Goal: Task Accomplishment & Management: Manage account settings

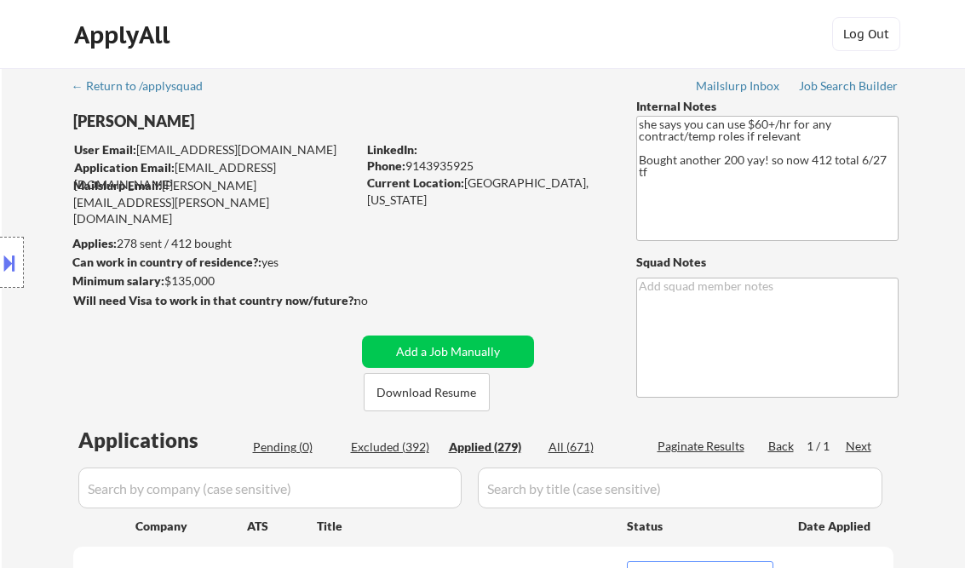
select select ""applied""
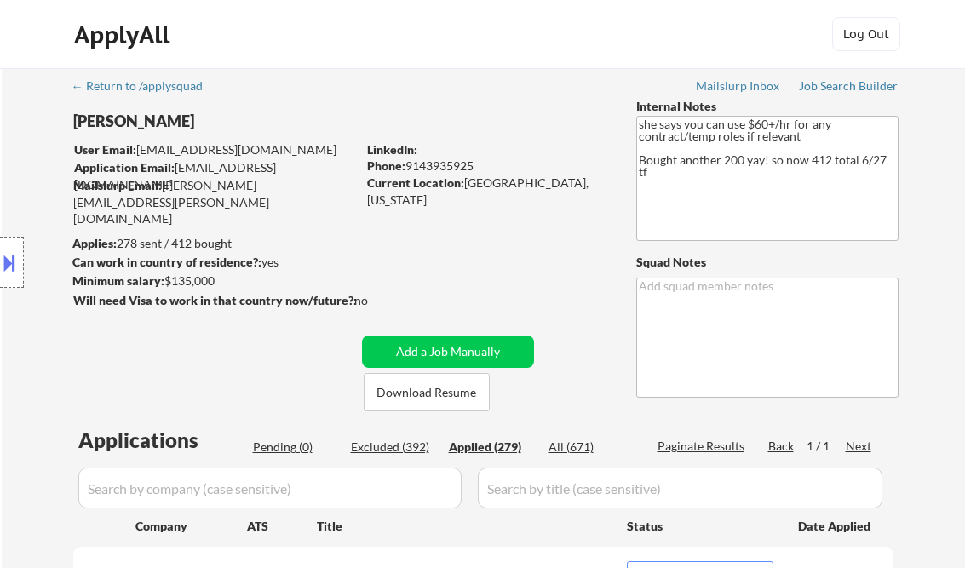
select select ""applied""
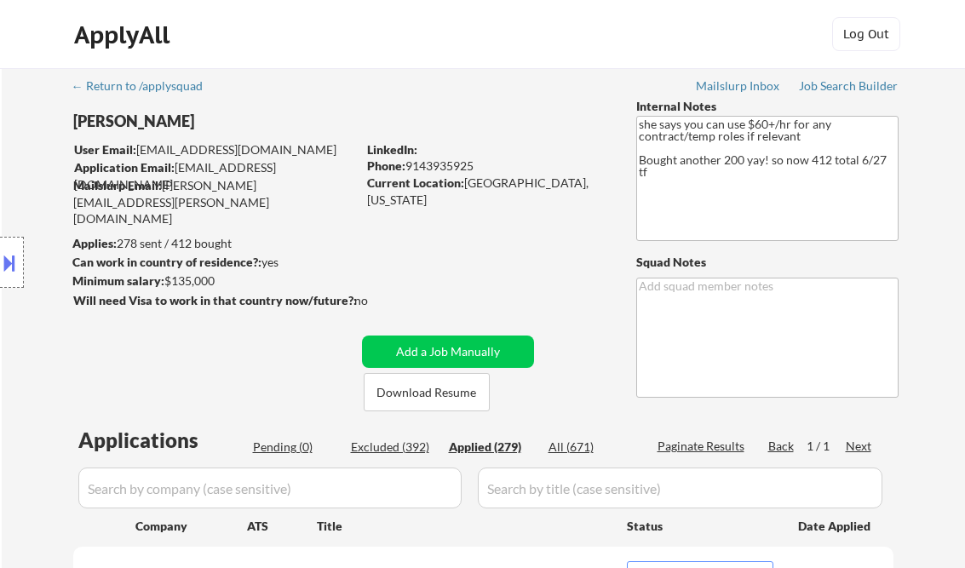
select select ""applied""
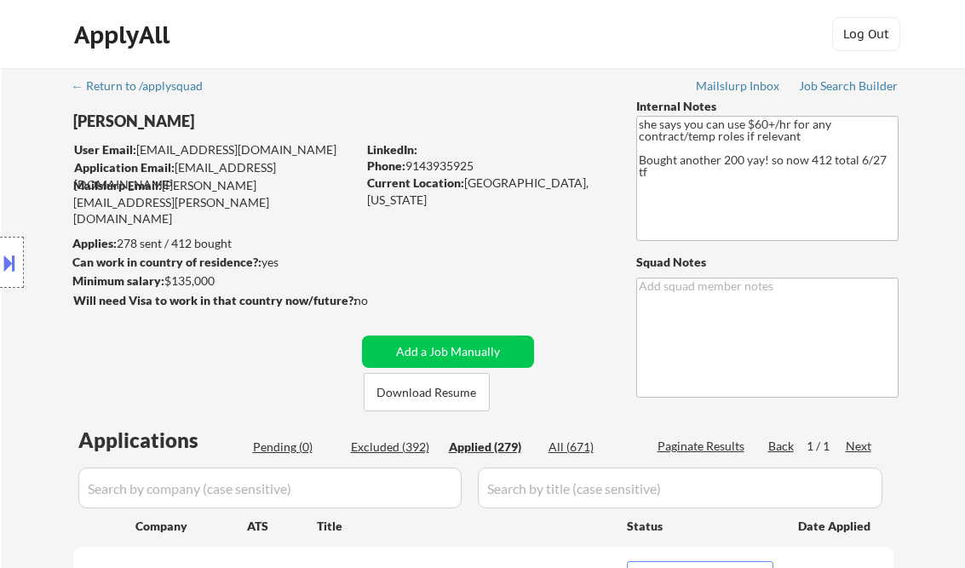
select select ""applied""
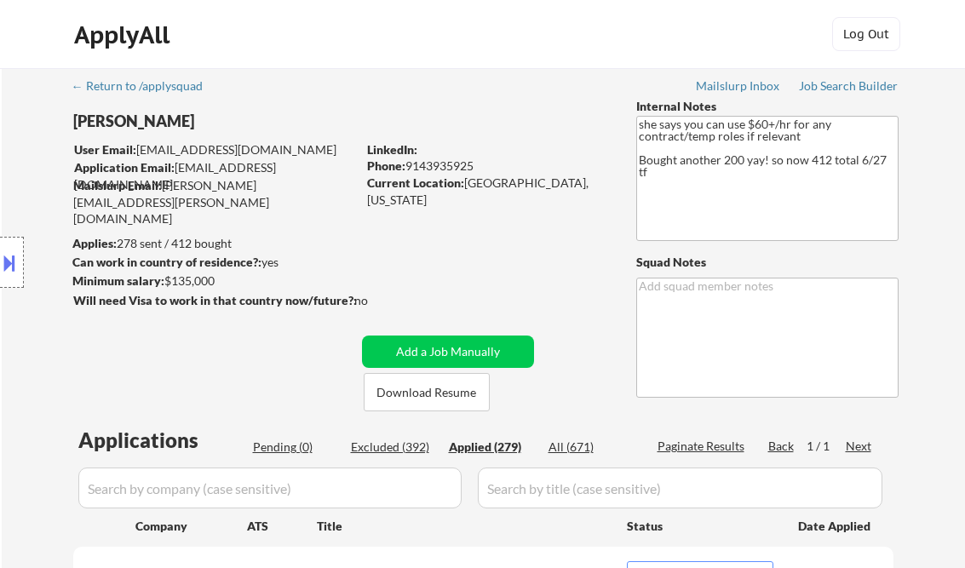
select select ""applied""
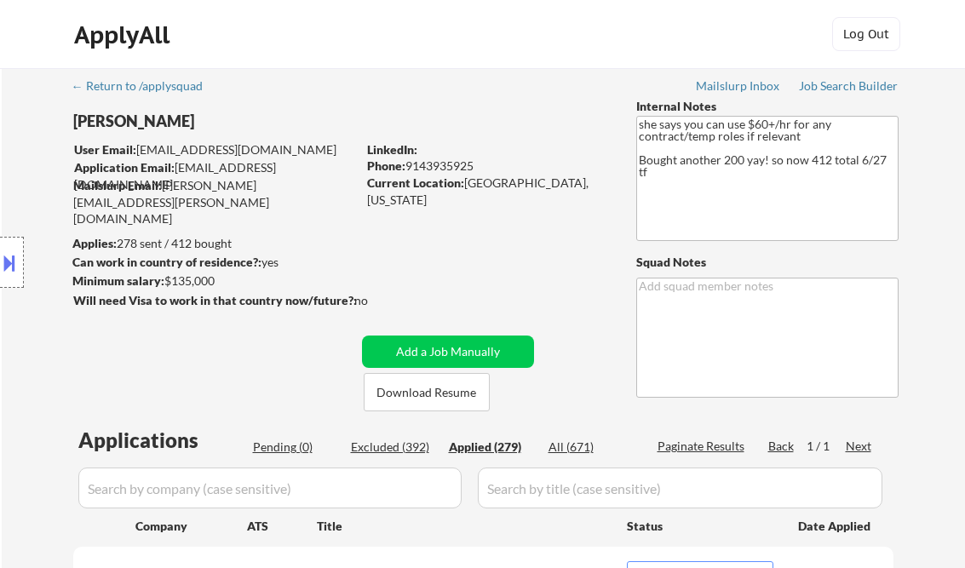
select select ""applied""
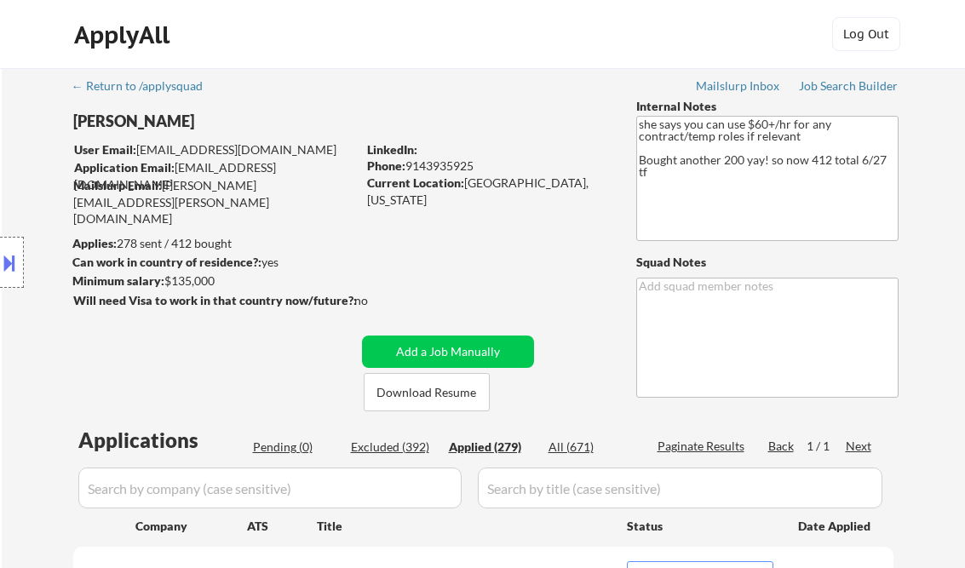
select select ""applied""
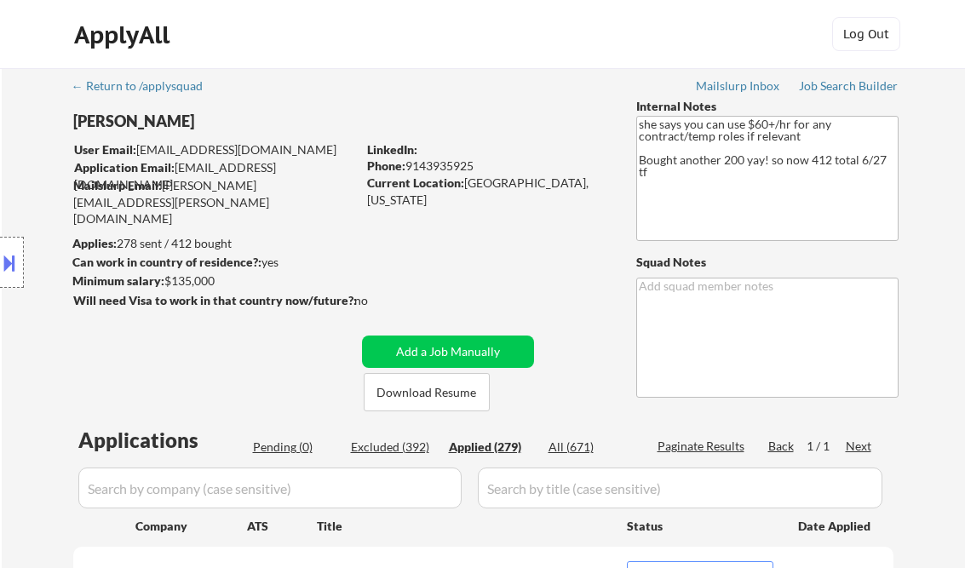
select select ""applied""
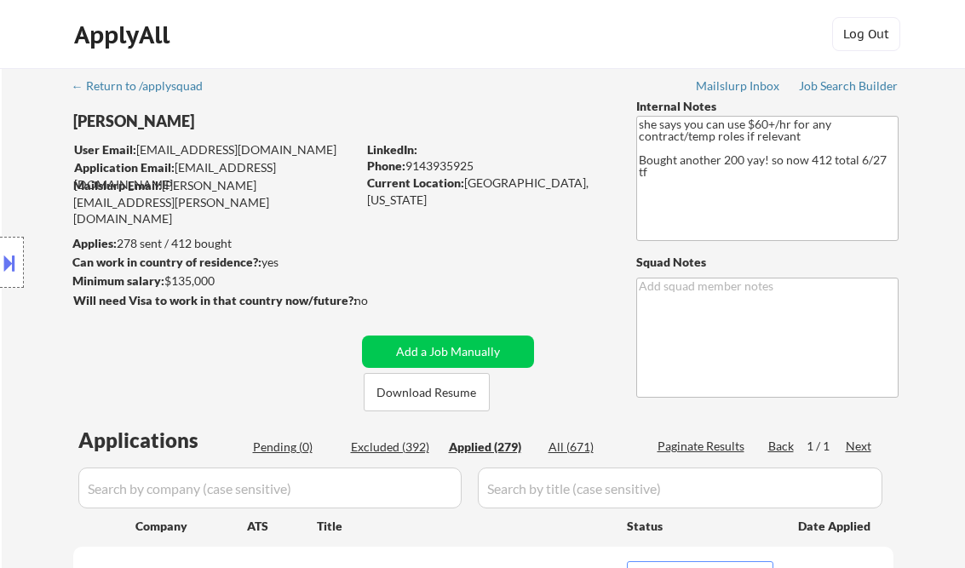
select select ""applied""
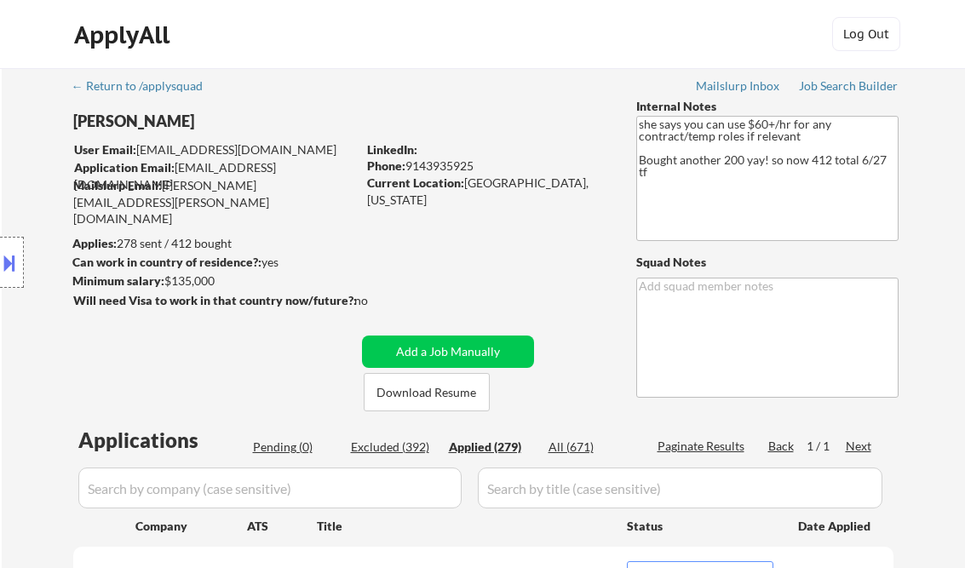
select select ""applied""
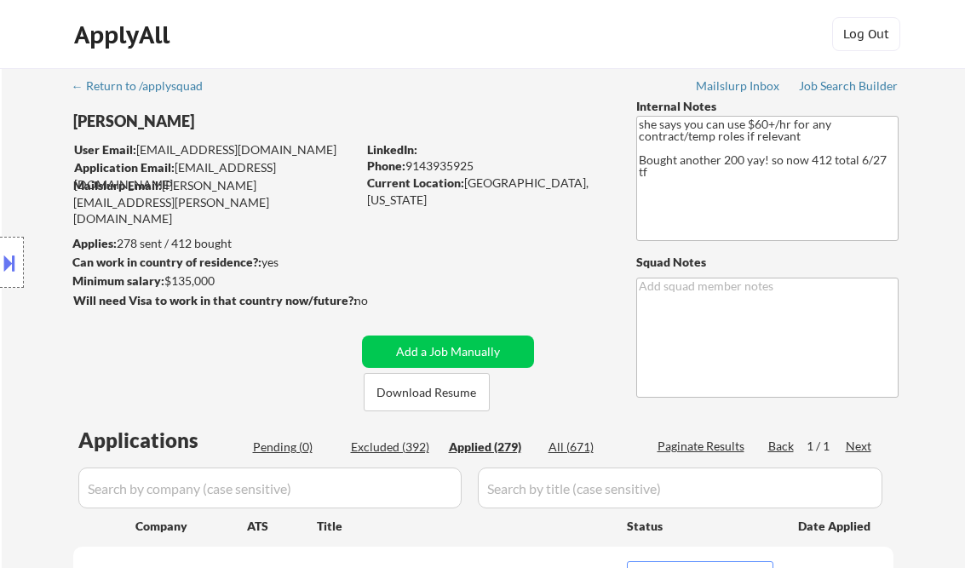
select select ""applied""
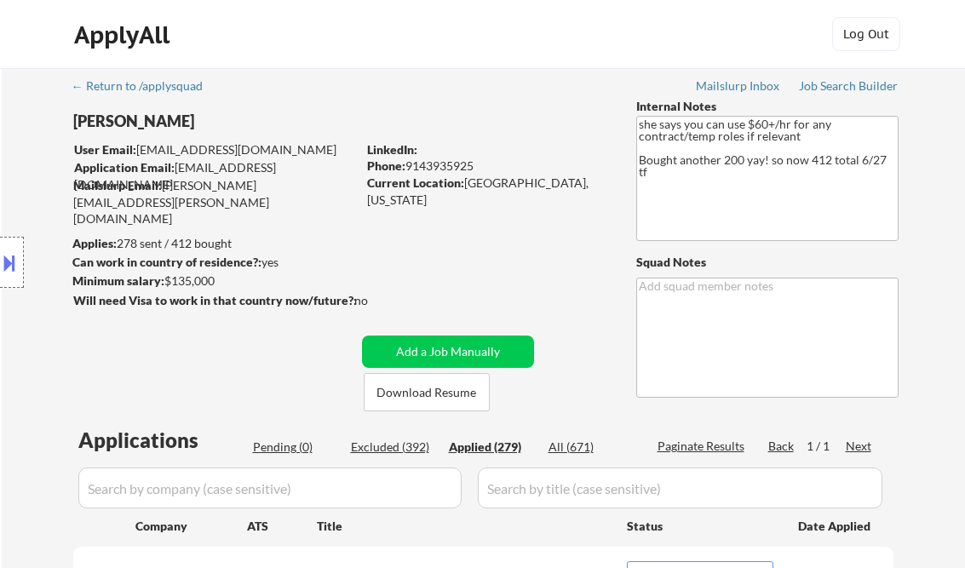
select select ""applied""
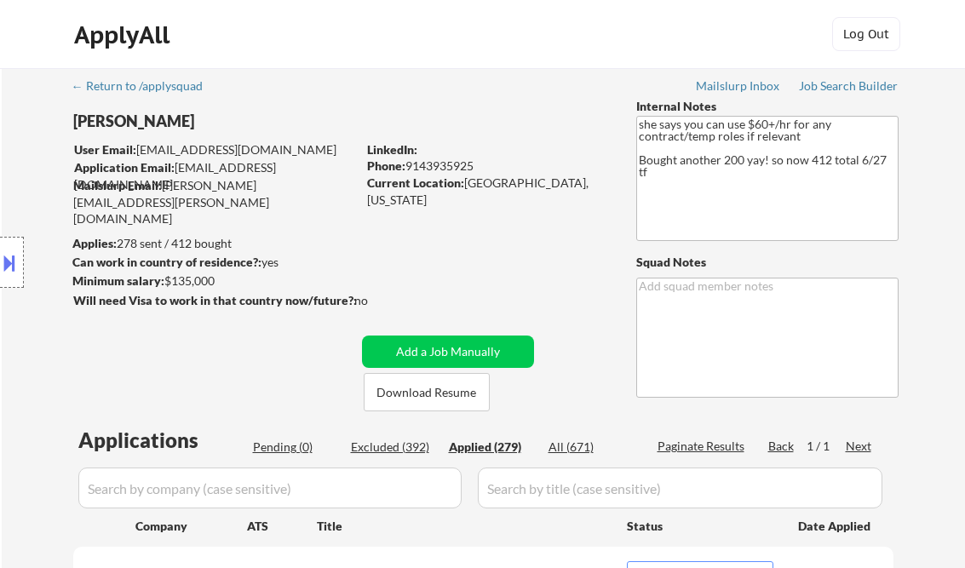
select select ""applied""
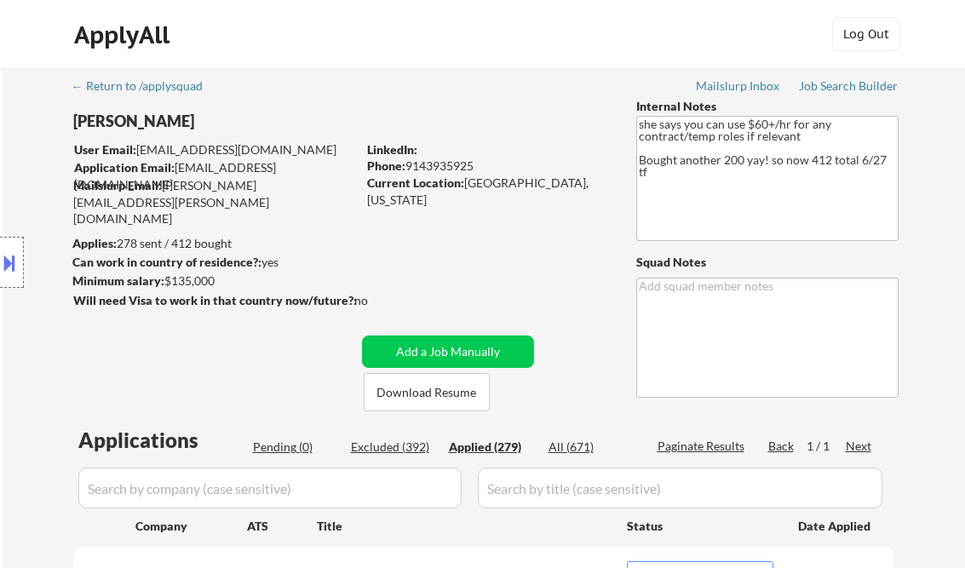
select select ""applied""
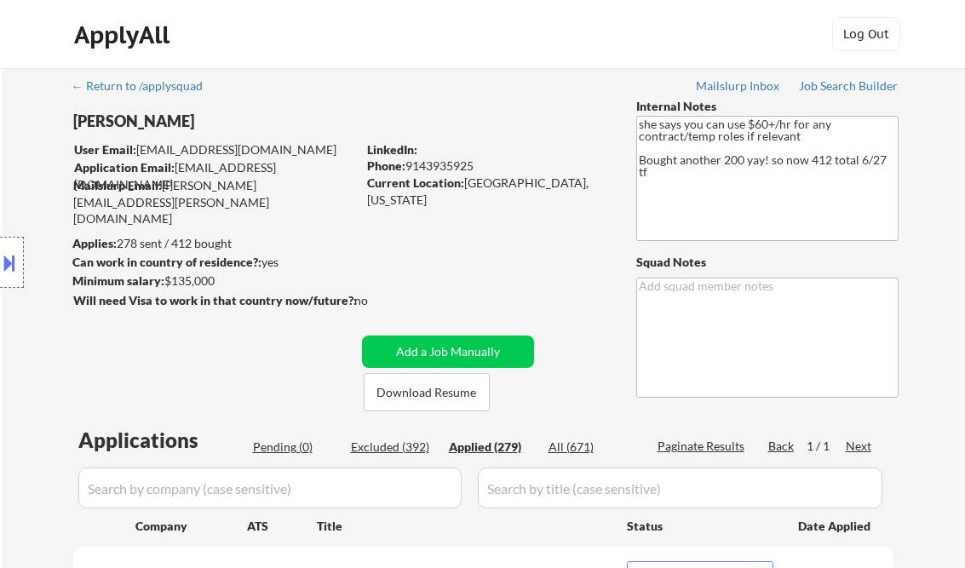
select select ""applied""
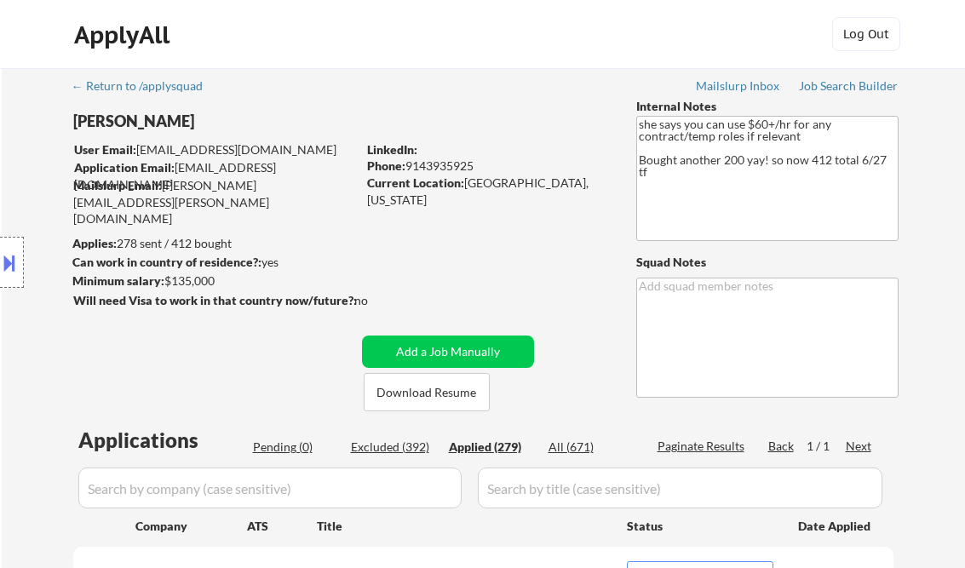
select select ""applied""
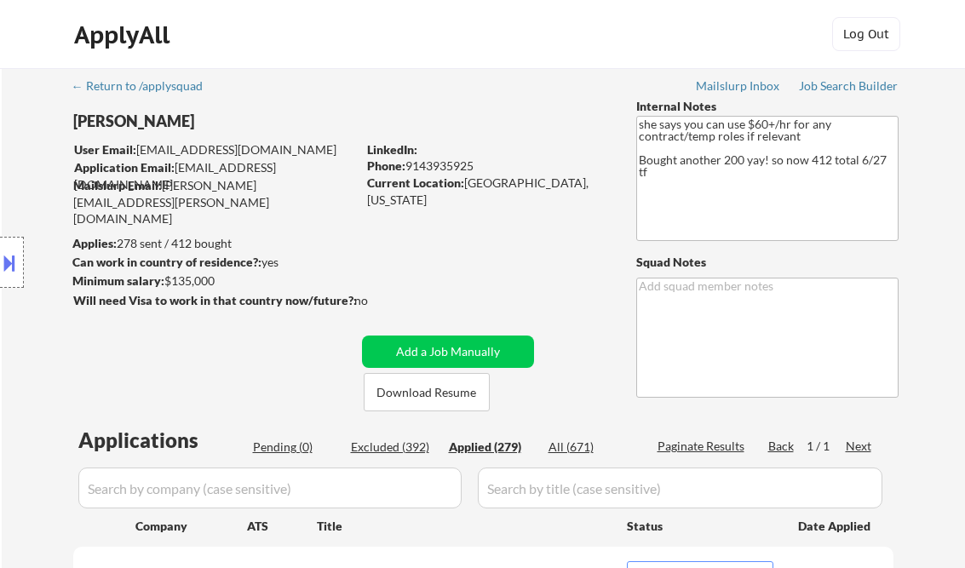
select select ""applied""
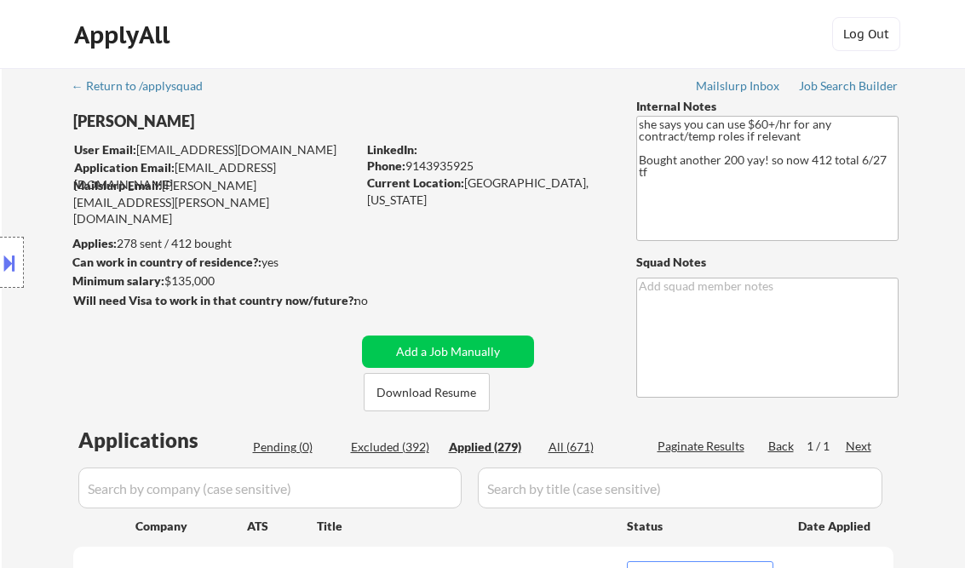
select select ""applied""
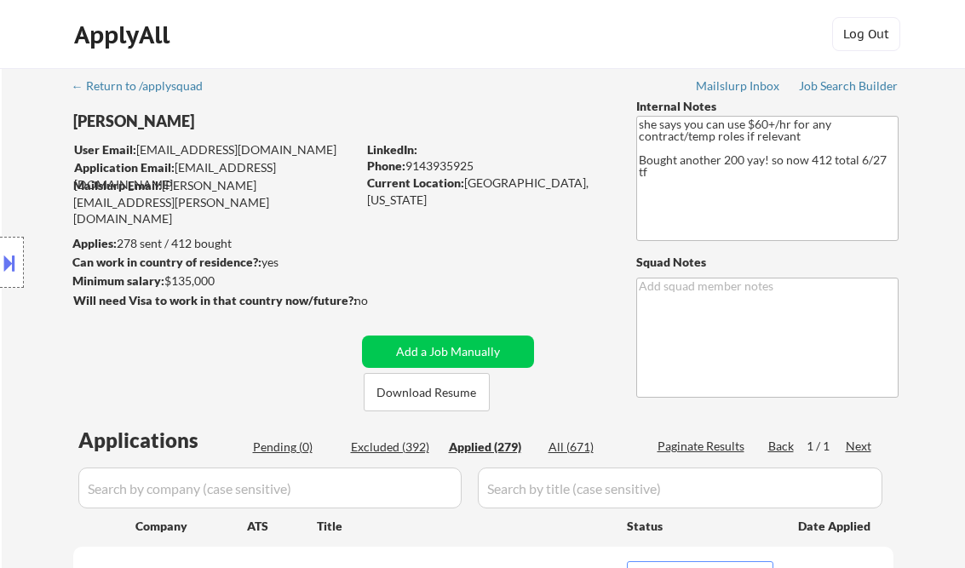
select select ""applied""
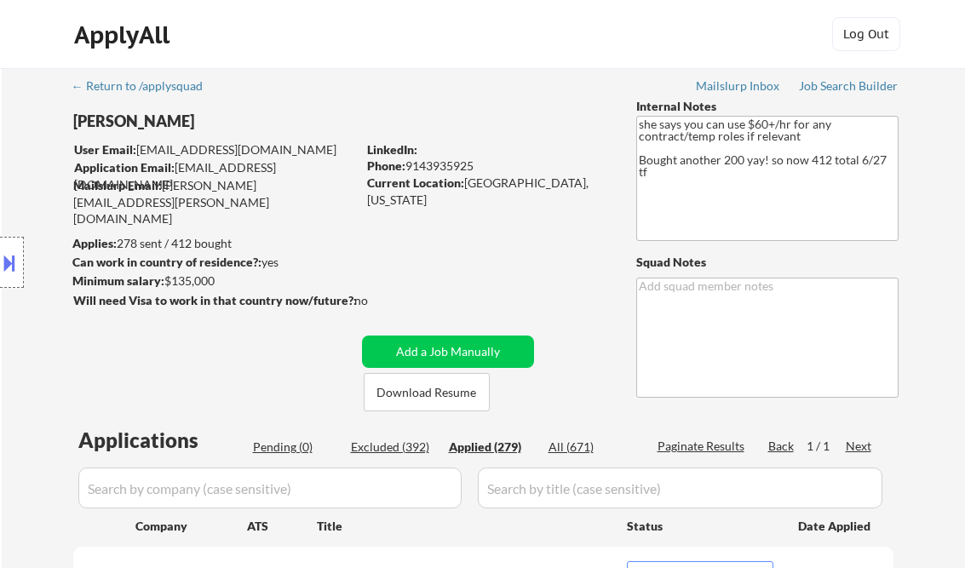
select select ""applied""
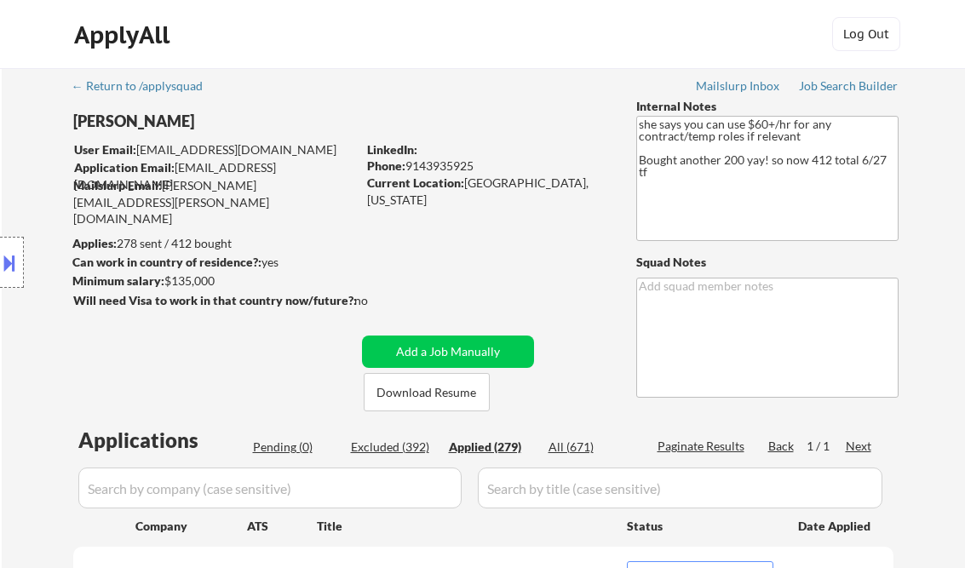
select select ""applied""
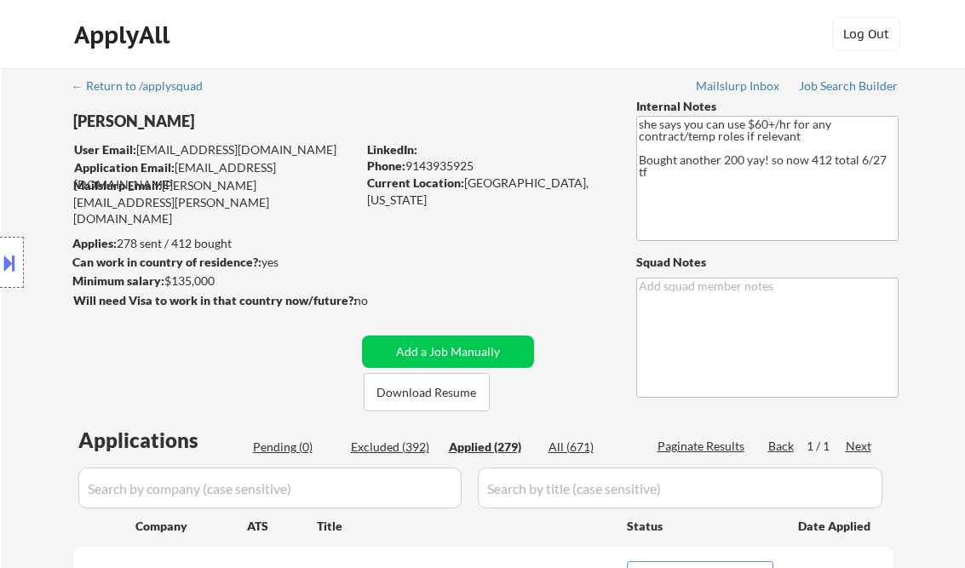
select select ""applied""
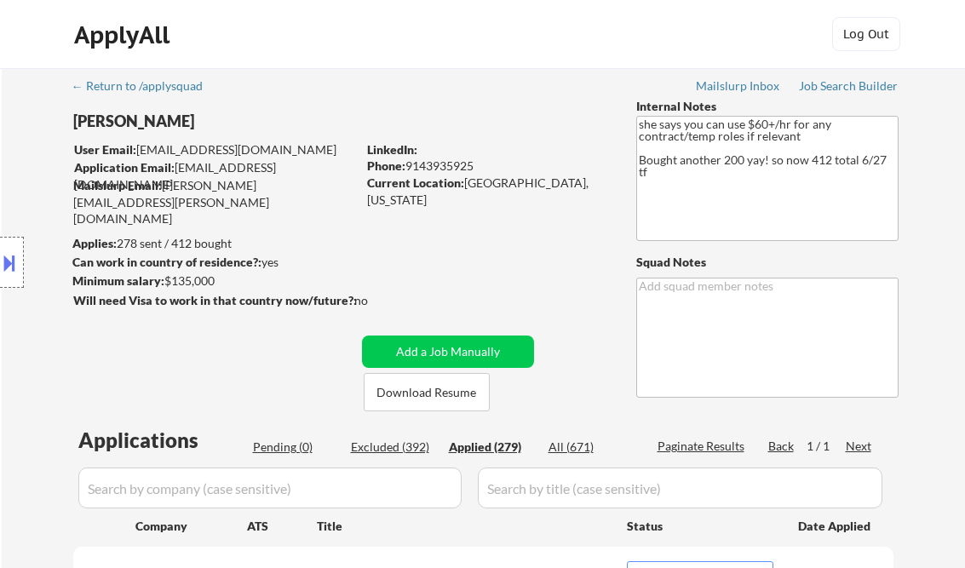
select select ""applied""
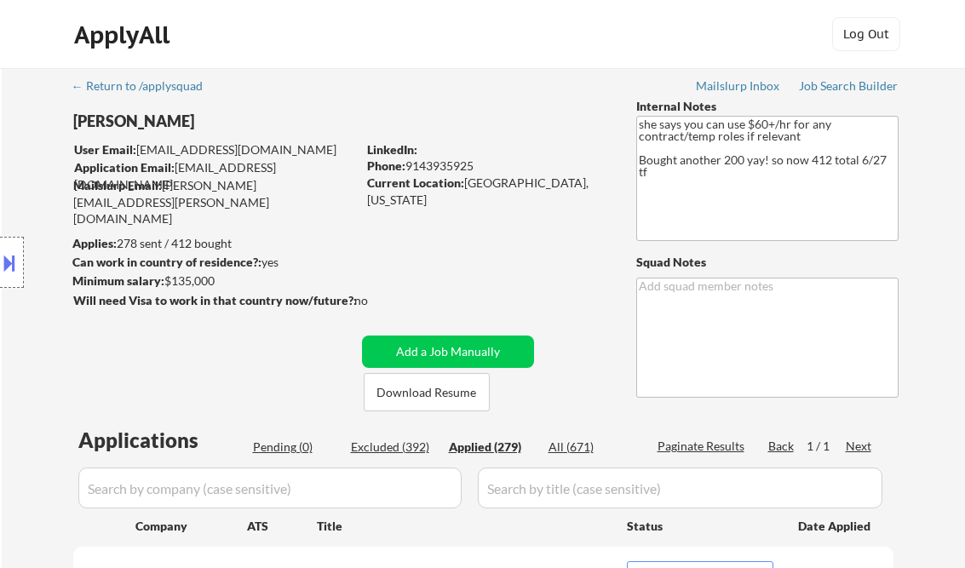
select select ""applied""
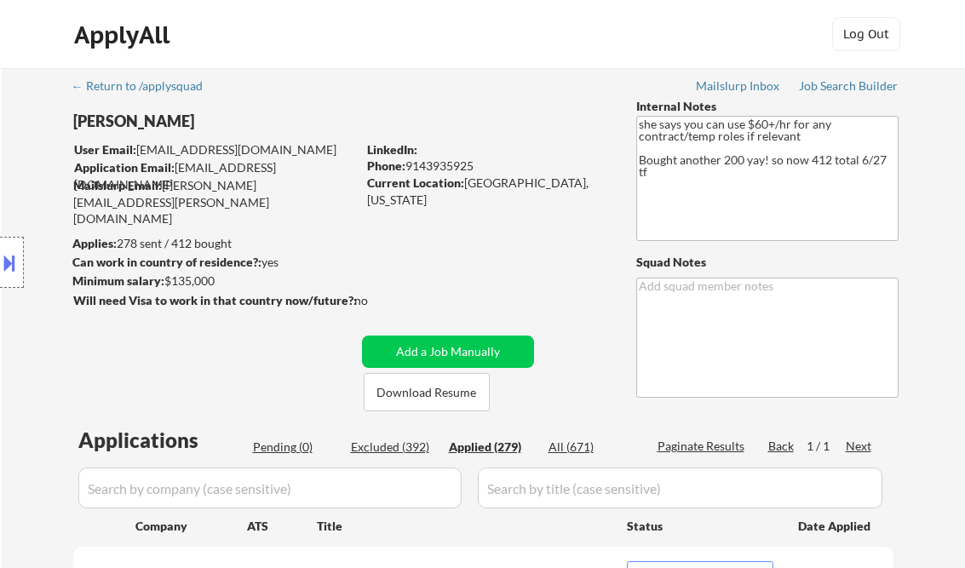
select select ""applied""
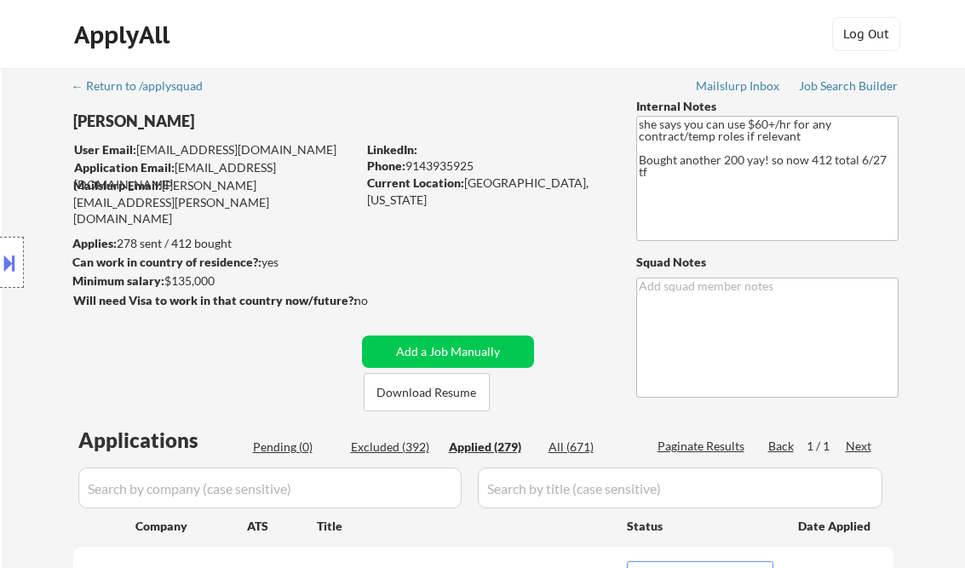
select select ""applied""
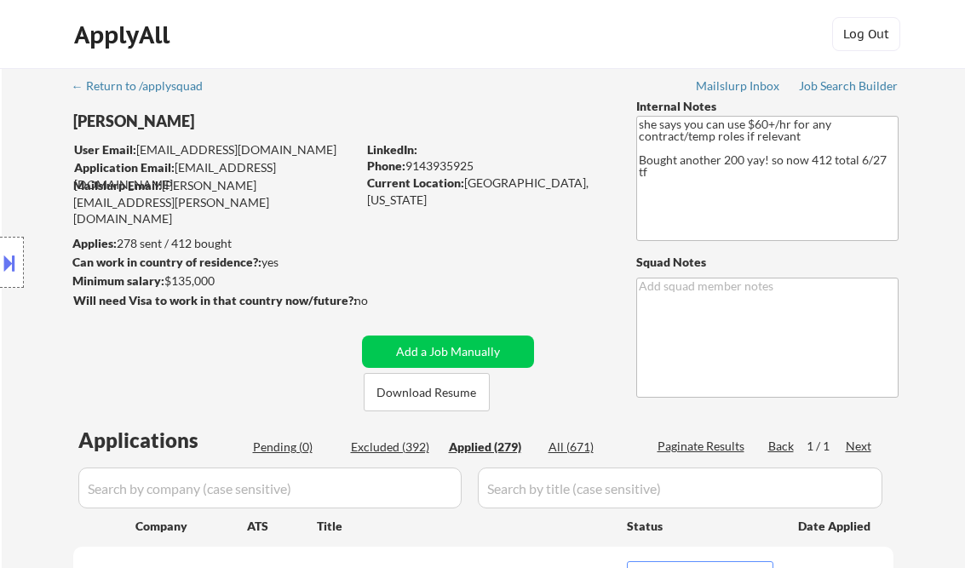
select select ""applied""
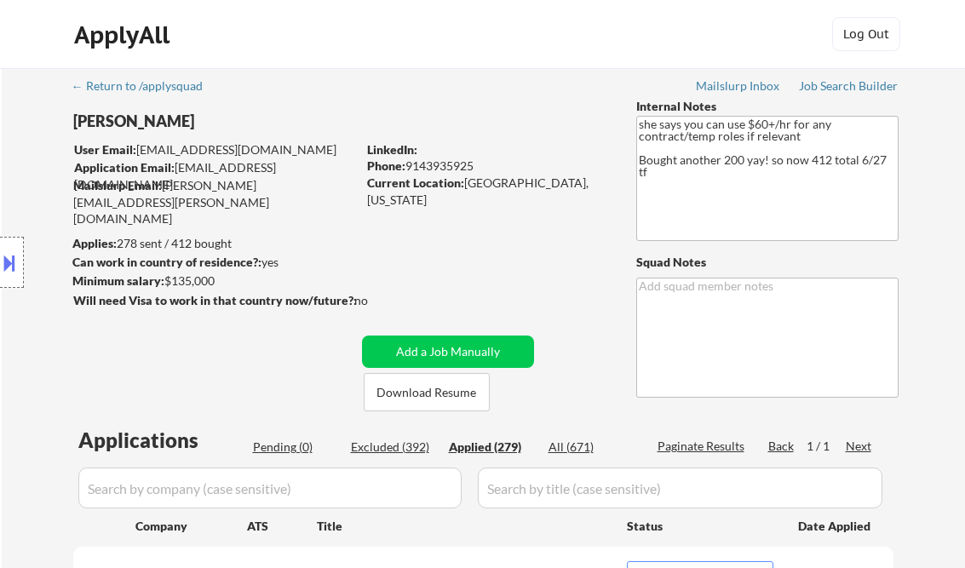
select select ""applied""
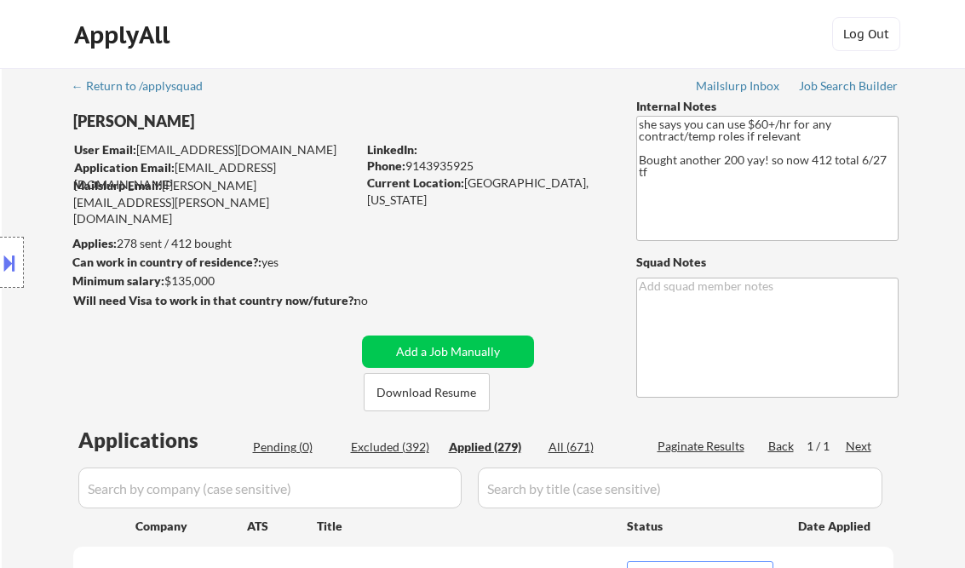
select select ""applied""
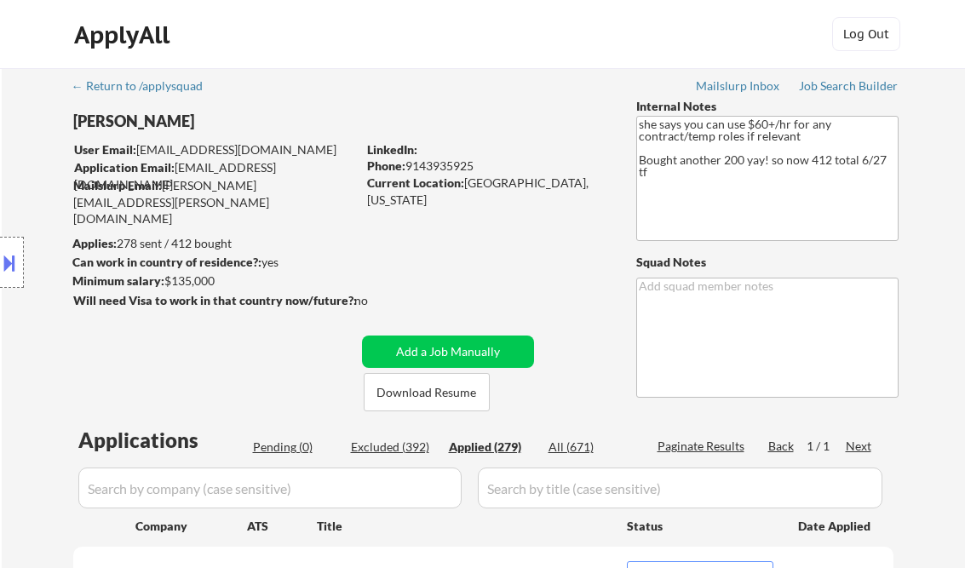
select select ""applied""
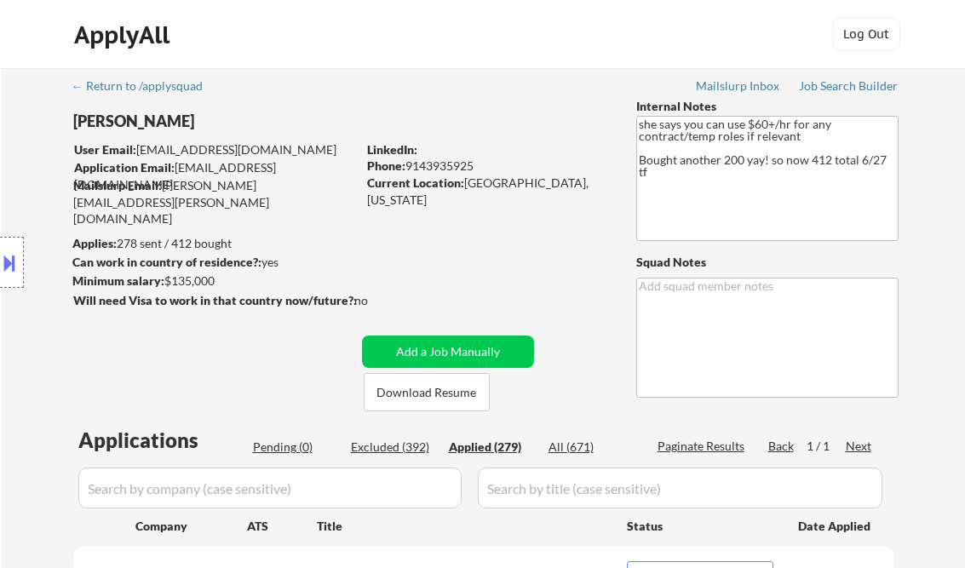
select select ""applied""
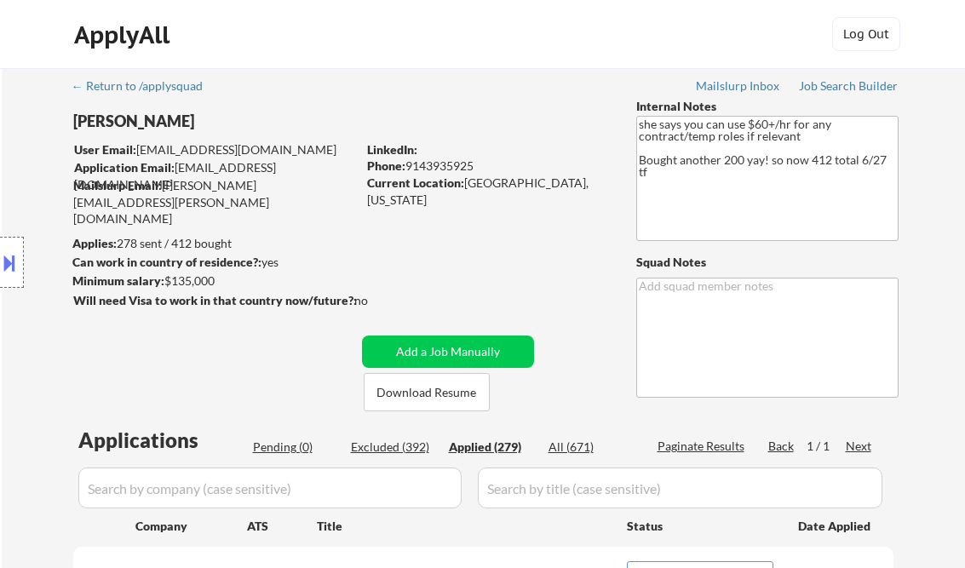
select select ""applied""
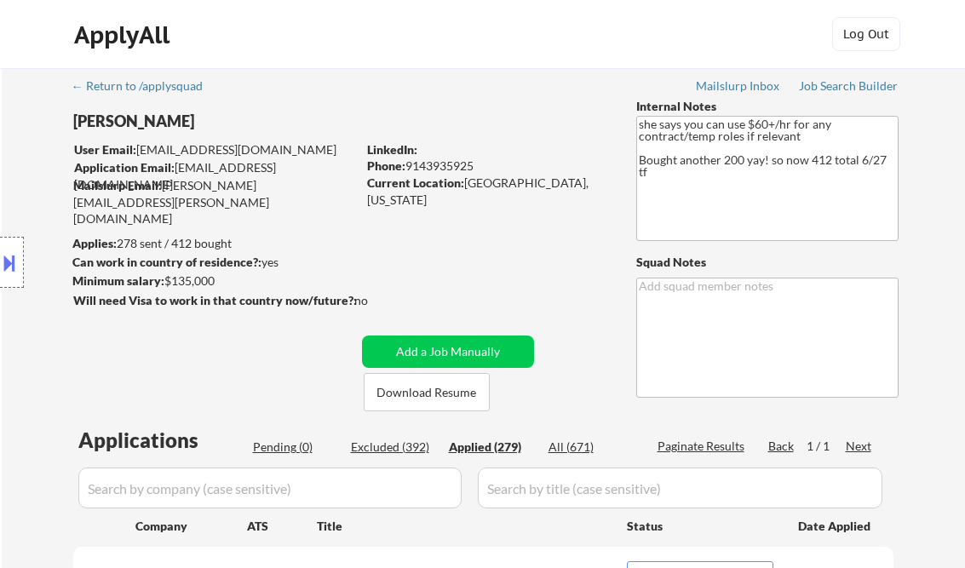
select select ""applied""
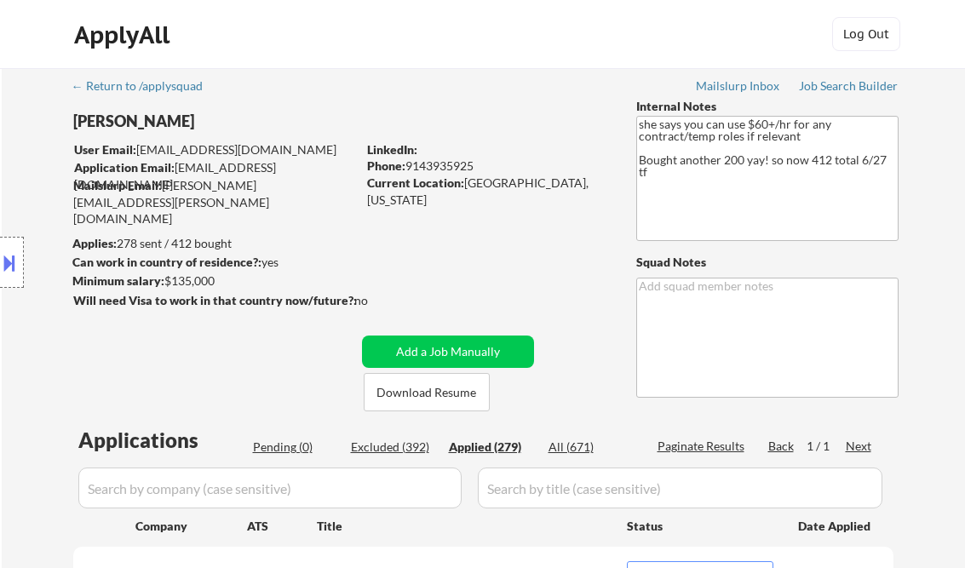
select select ""applied""
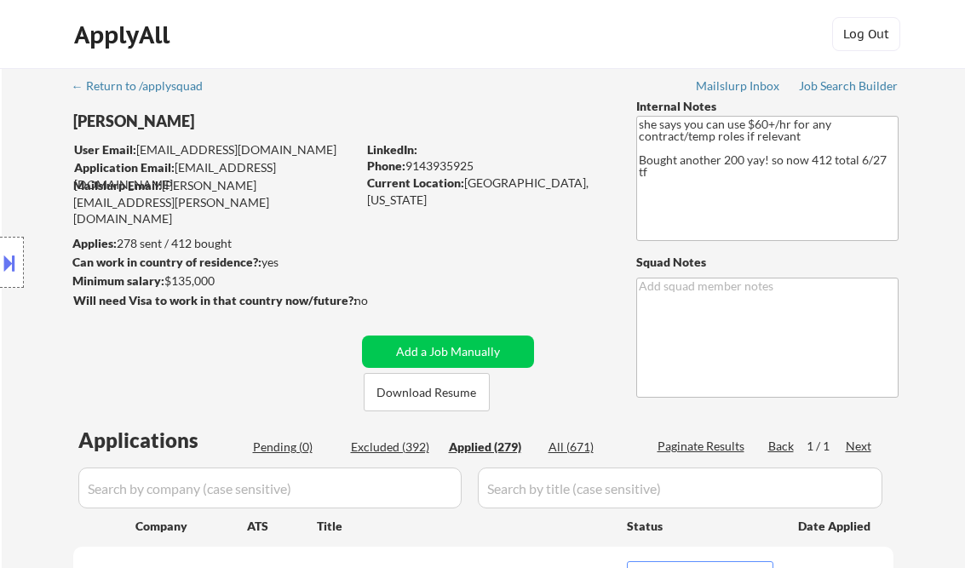
select select ""applied""
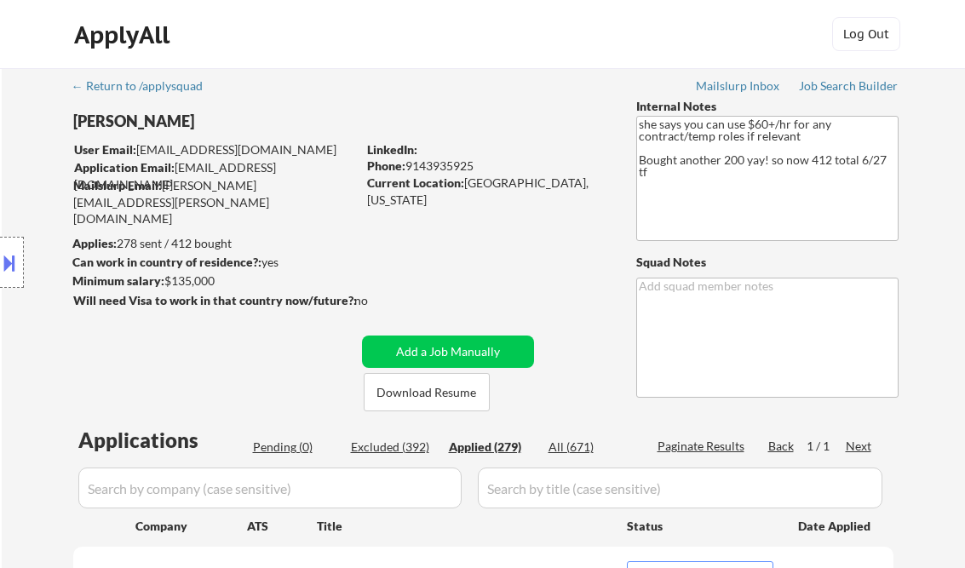
select select ""applied""
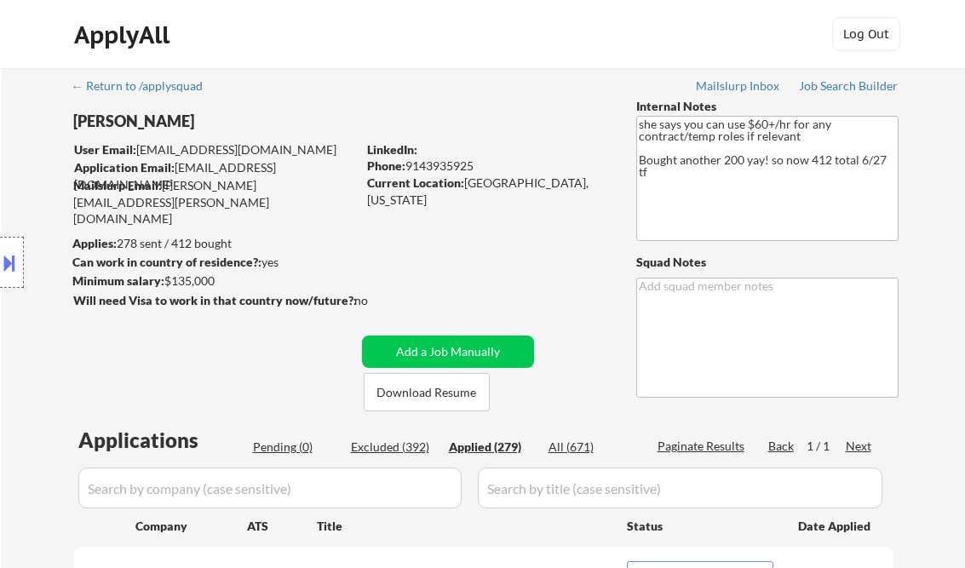
select select ""applied""
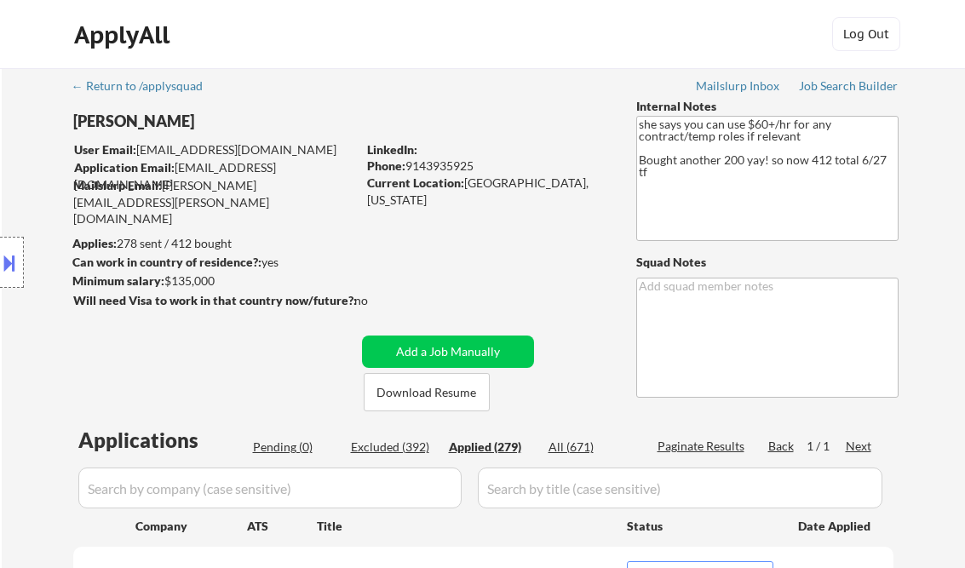
select select ""applied""
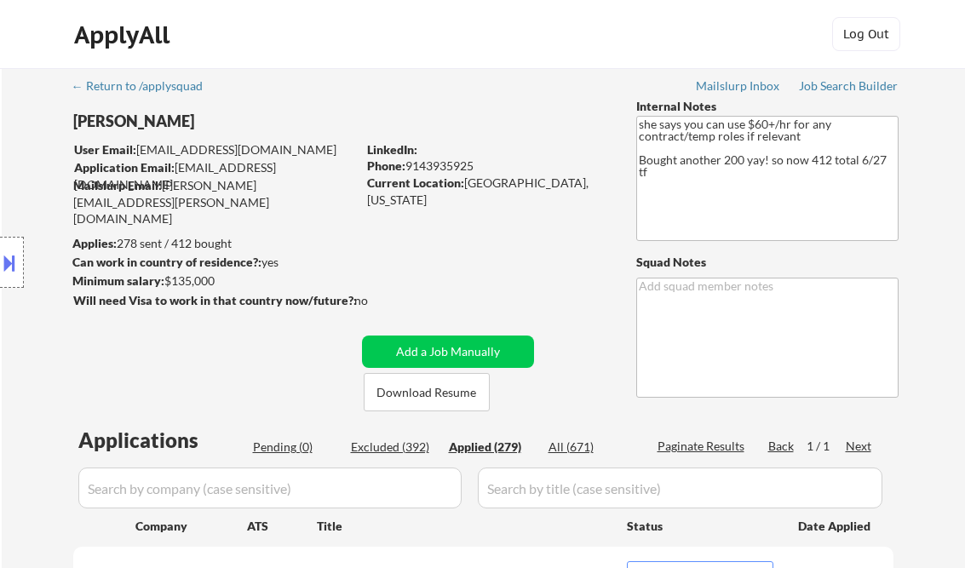
select select ""applied""
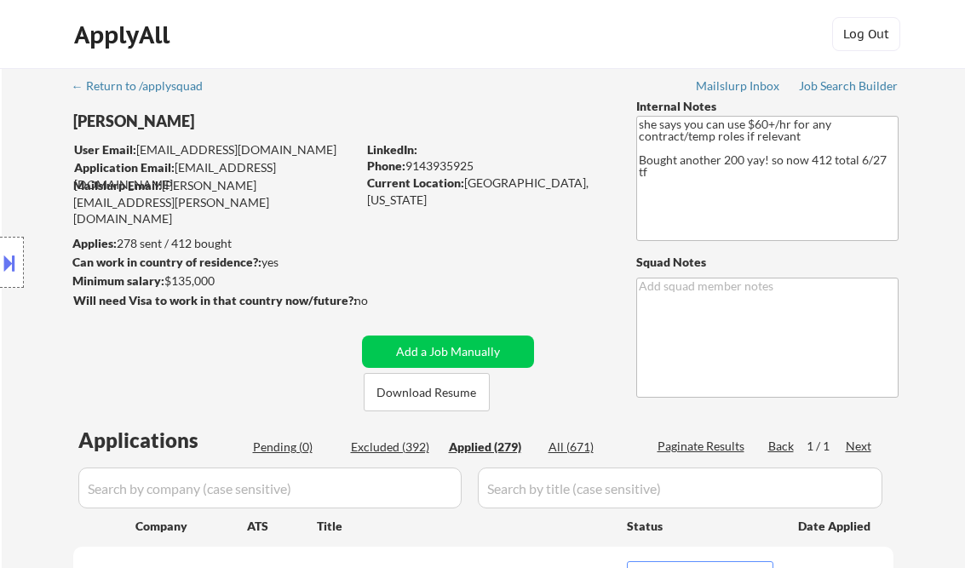
select select ""applied""
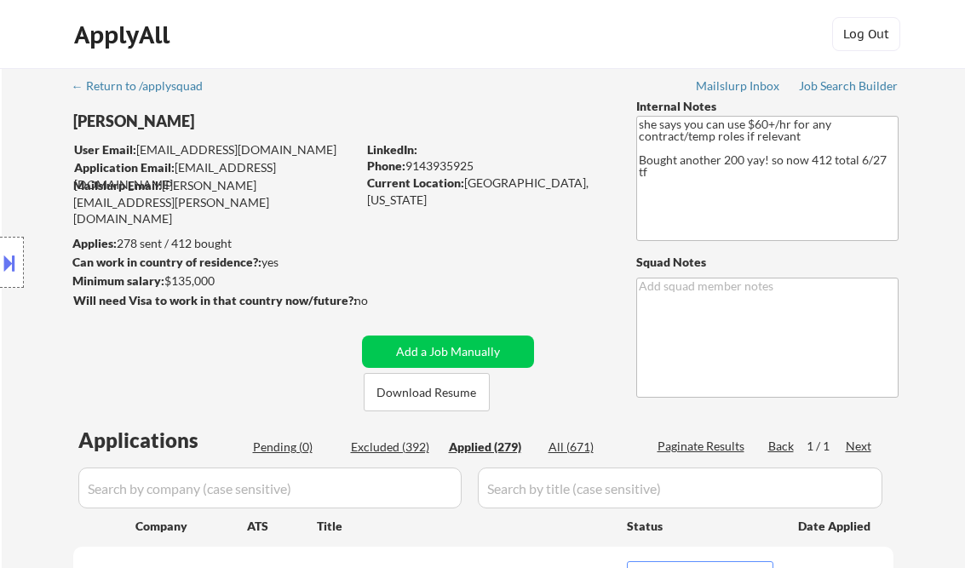
scroll to position [273, 0]
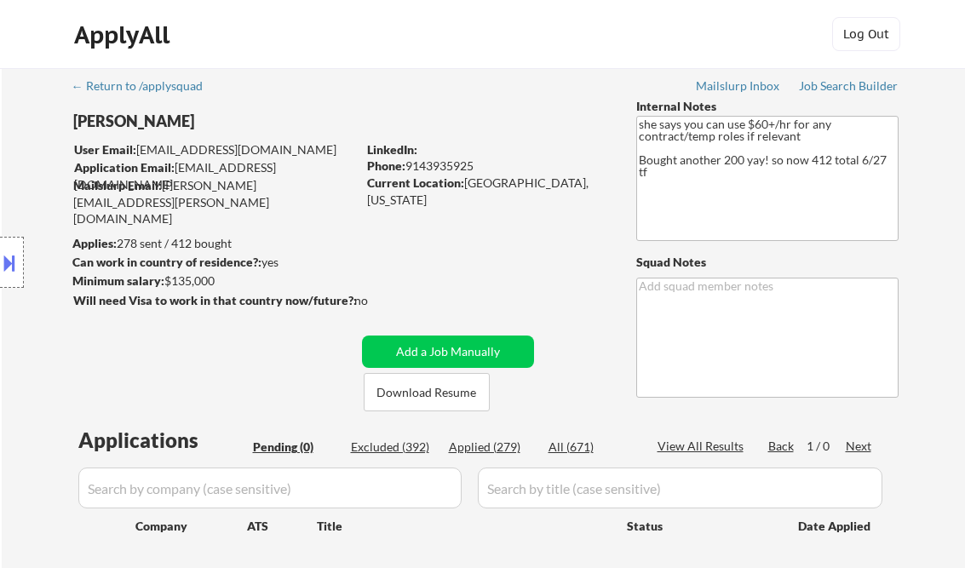
scroll to position [273, 0]
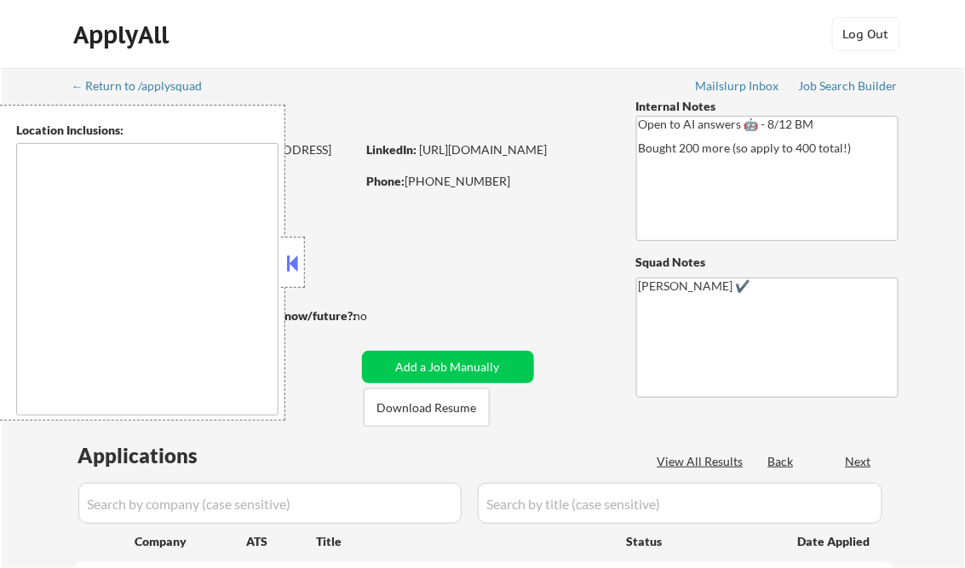
type textarea "remote"
select select ""pending""
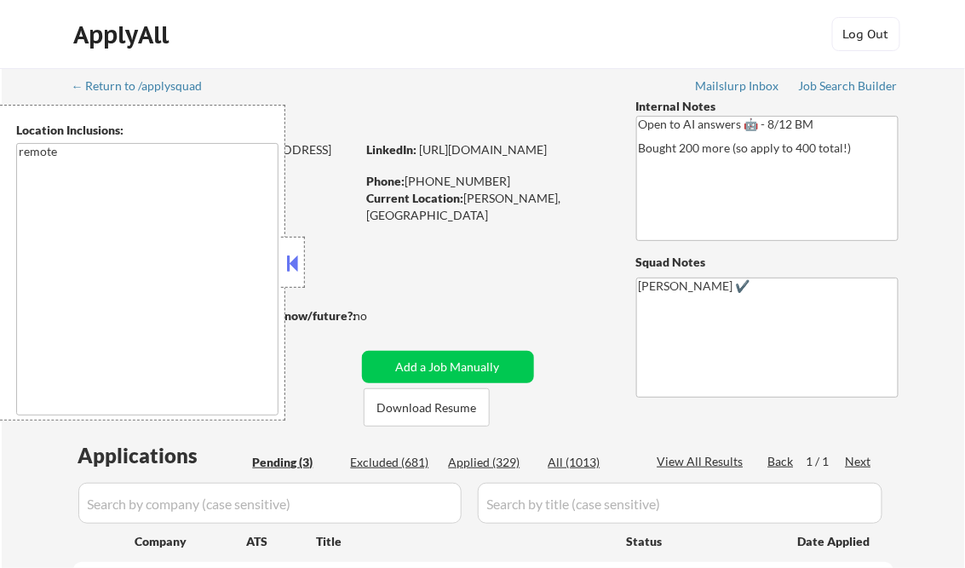
click at [297, 264] on button at bounding box center [293, 263] width 19 height 26
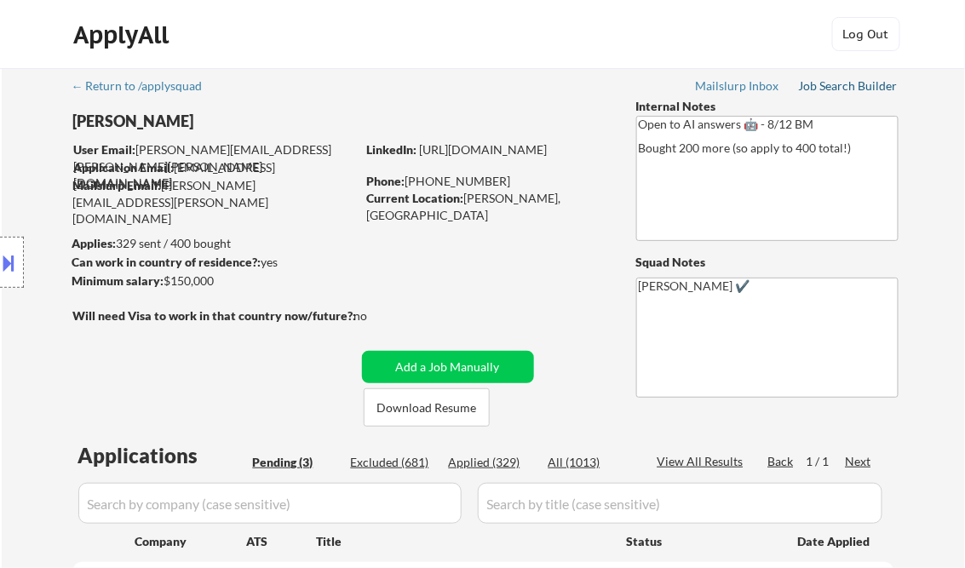
drag, startPoint x: 862, startPoint y: 83, endPoint x: 825, endPoint y: 49, distance: 50.7
click at [862, 83] on div "Job Search Builder" at bounding box center [849, 86] width 100 height 12
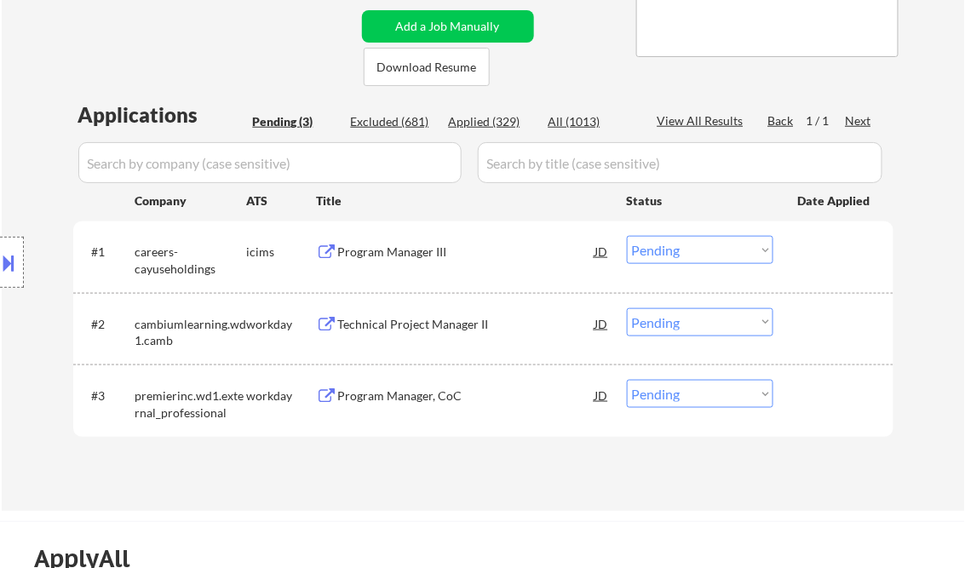
scroll to position [409, 0]
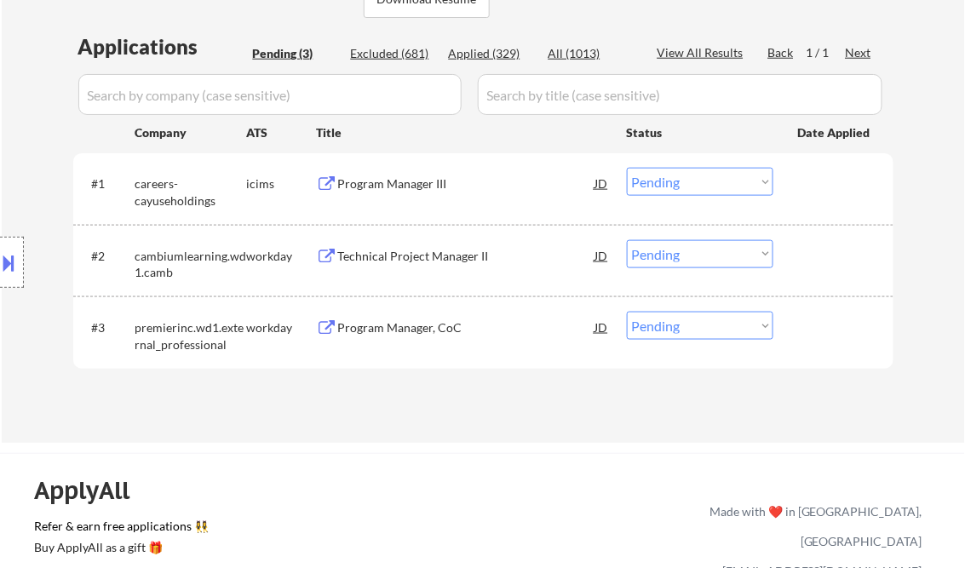
click at [373, 175] on div "Program Manager III" at bounding box center [466, 183] width 257 height 17
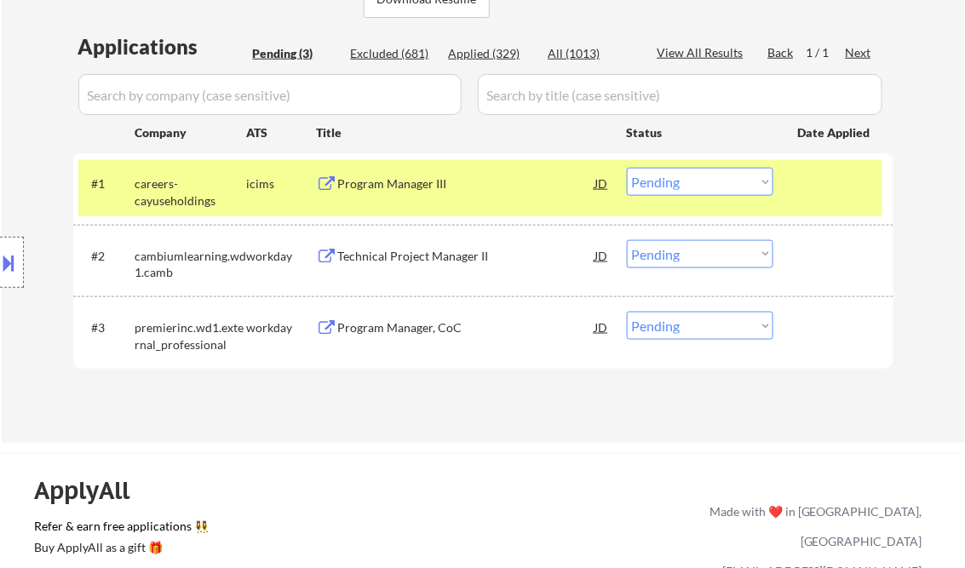
click at [8, 255] on button at bounding box center [9, 263] width 19 height 28
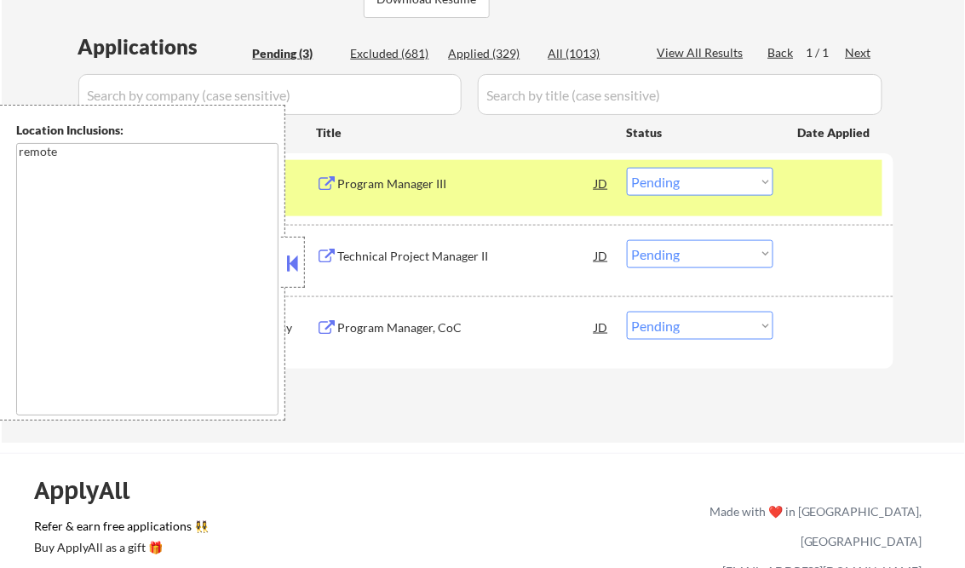
click at [291, 262] on button at bounding box center [293, 263] width 19 height 26
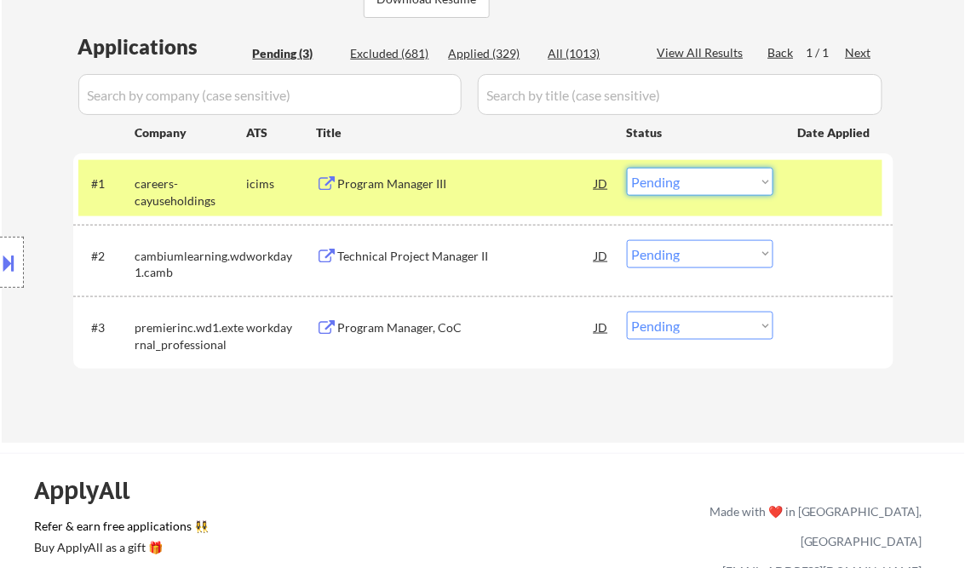
click at [687, 190] on select "Choose an option... Pending Applied Excluded (Questions) Excluded (Expired) Exc…" at bounding box center [700, 182] width 147 height 28
click at [627, 168] on select "Choose an option... Pending Applied Excluded (Questions) Excluded (Expired) Exc…" at bounding box center [700, 182] width 147 height 28
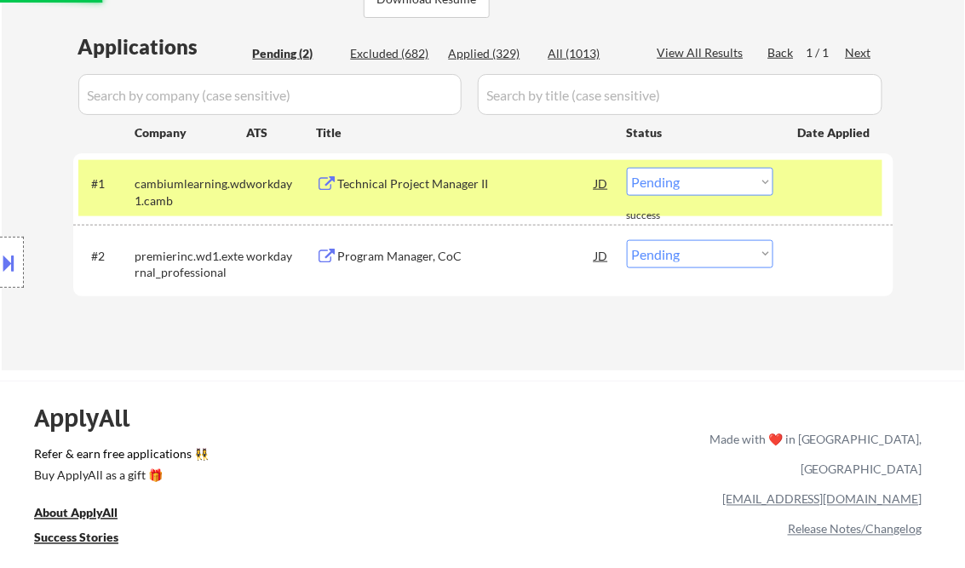
click at [414, 191] on div "Technical Project Manager II" at bounding box center [466, 183] width 257 height 17
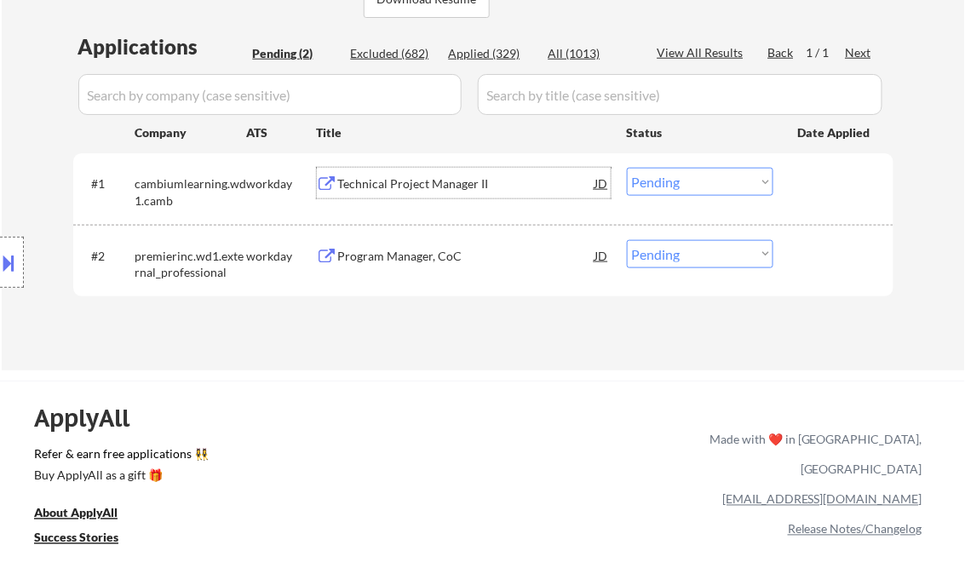
click at [689, 179] on select "Choose an option... Pending Applied Excluded (Questions) Excluded (Expired) Exc…" at bounding box center [700, 182] width 147 height 28
click at [627, 168] on select "Choose an option... Pending Applied Excluded (Questions) Excluded (Expired) Exc…" at bounding box center [700, 182] width 147 height 28
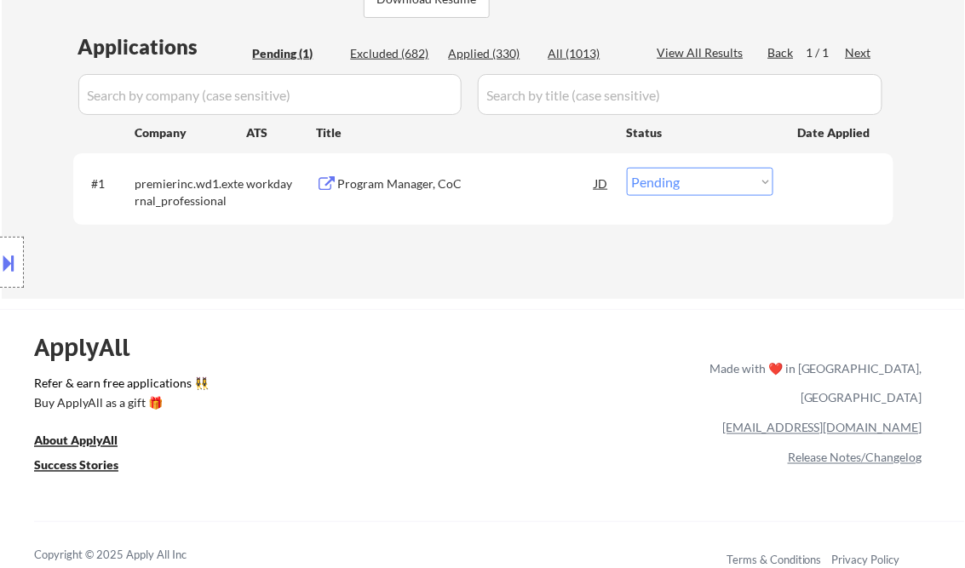
click at [447, 177] on div "Program Manager, CoC" at bounding box center [466, 183] width 257 height 17
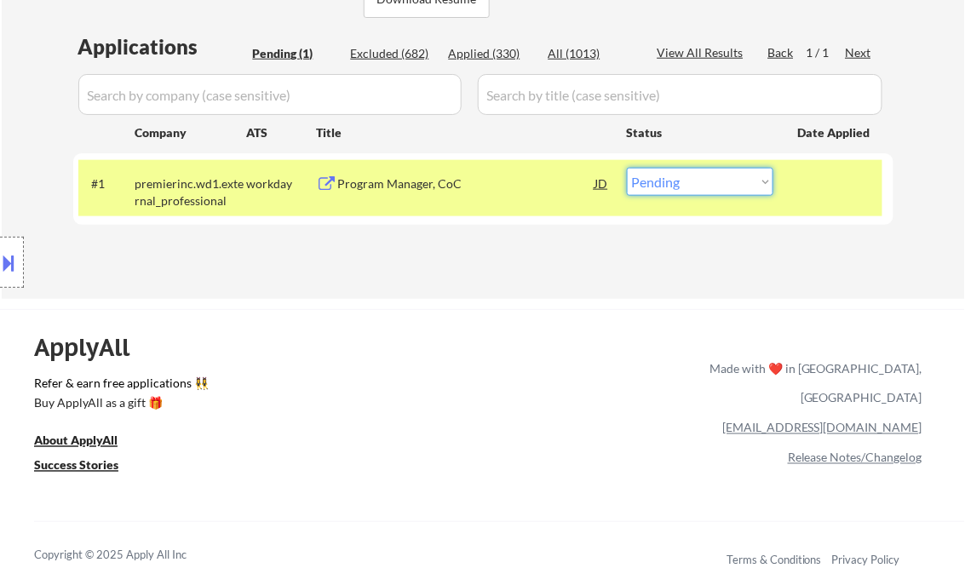
drag, startPoint x: 664, startPoint y: 187, endPoint x: 680, endPoint y: 198, distance: 18.9
click at [664, 187] on select "Choose an option... Pending Applied Excluded (Questions) Excluded (Expired) Exc…" at bounding box center [700, 182] width 147 height 28
select select ""excluded__bad_match_""
click at [627, 168] on select "Choose an option... Pending Applied Excluded (Questions) Excluded (Expired) Exc…" at bounding box center [700, 182] width 147 height 28
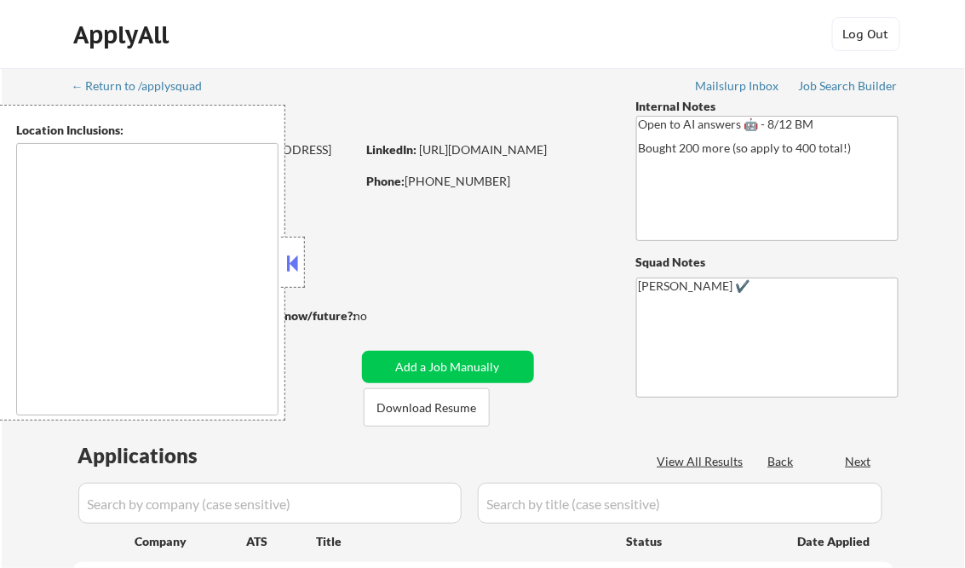
type textarea "remote"
select select ""pending""
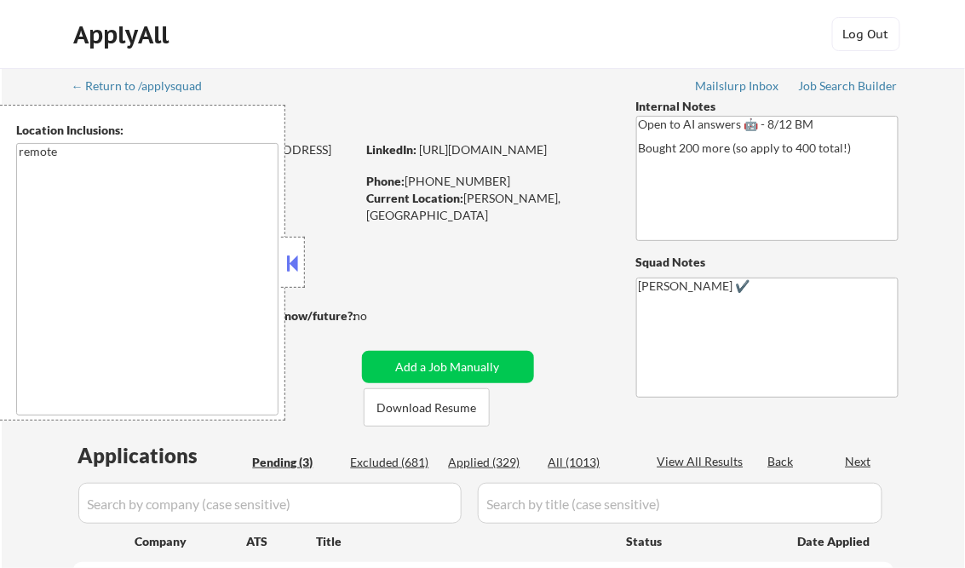
click at [302, 259] on div at bounding box center [293, 262] width 24 height 51
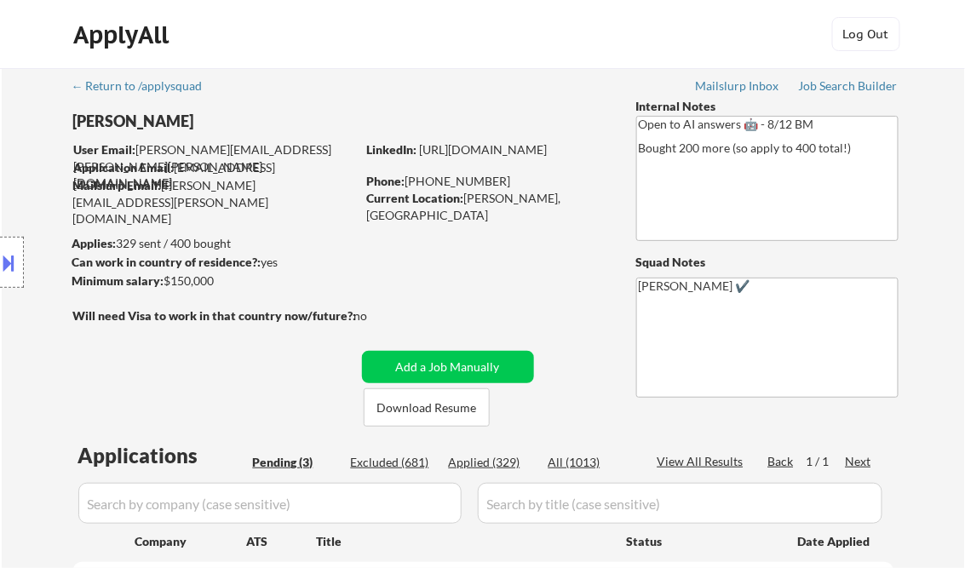
click at [490, 465] on div "Applied (329)" at bounding box center [491, 462] width 85 height 17
select select ""applied""
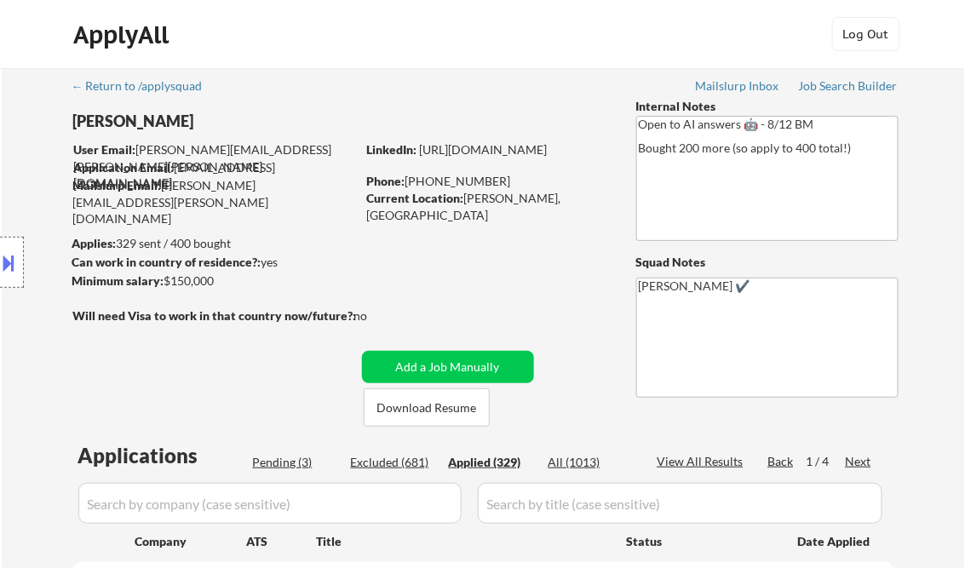
select select ""applied""
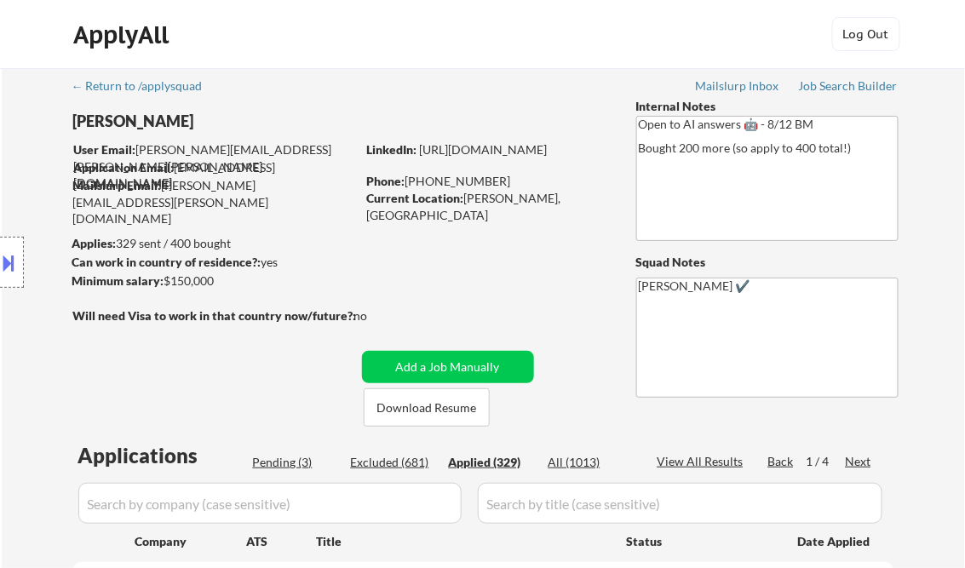
select select ""applied""
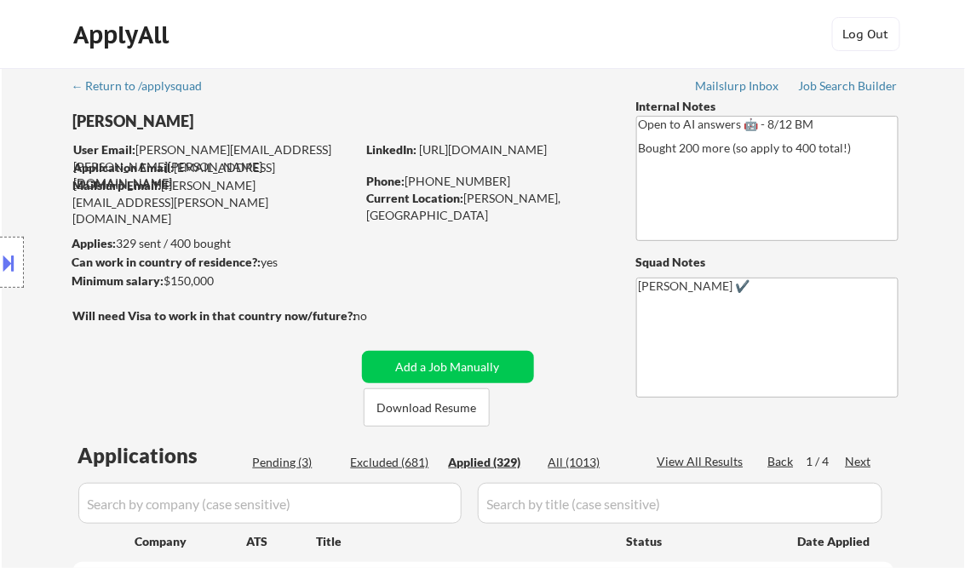
select select ""applied""
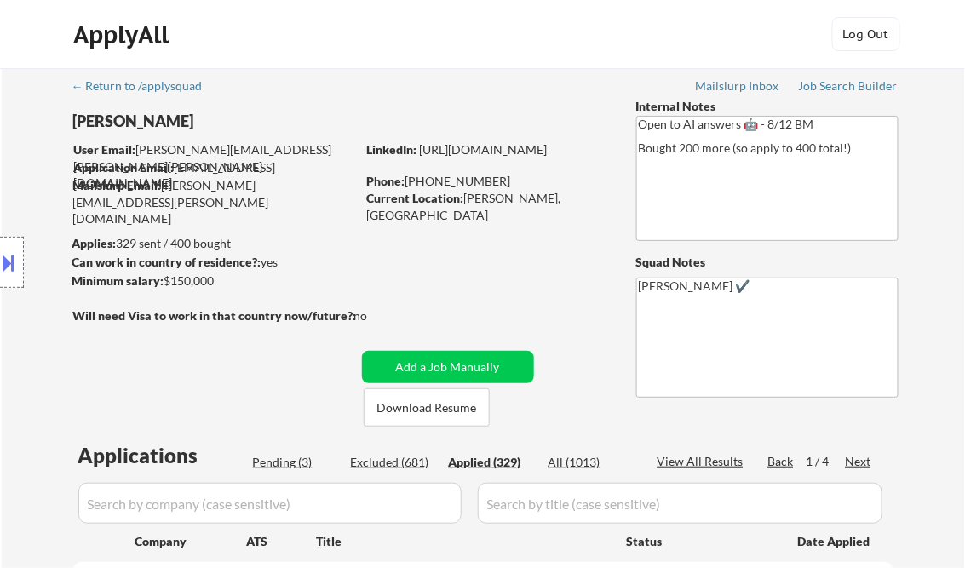
select select ""applied""
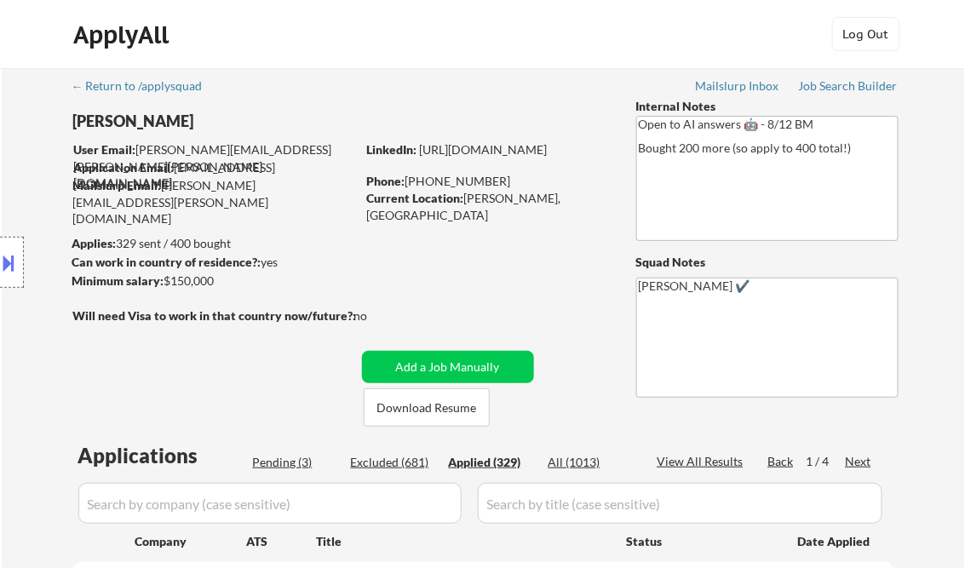
select select ""applied""
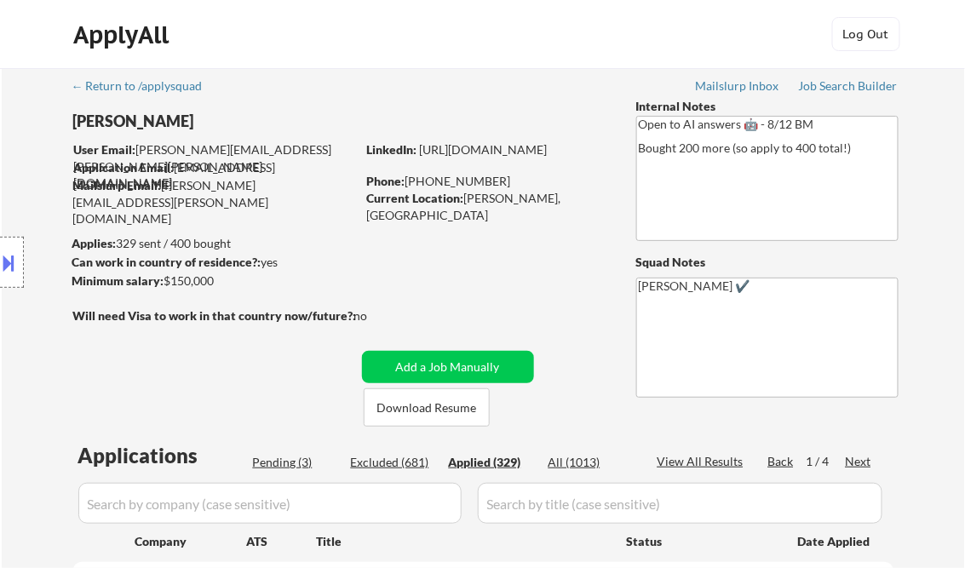
select select ""applied""
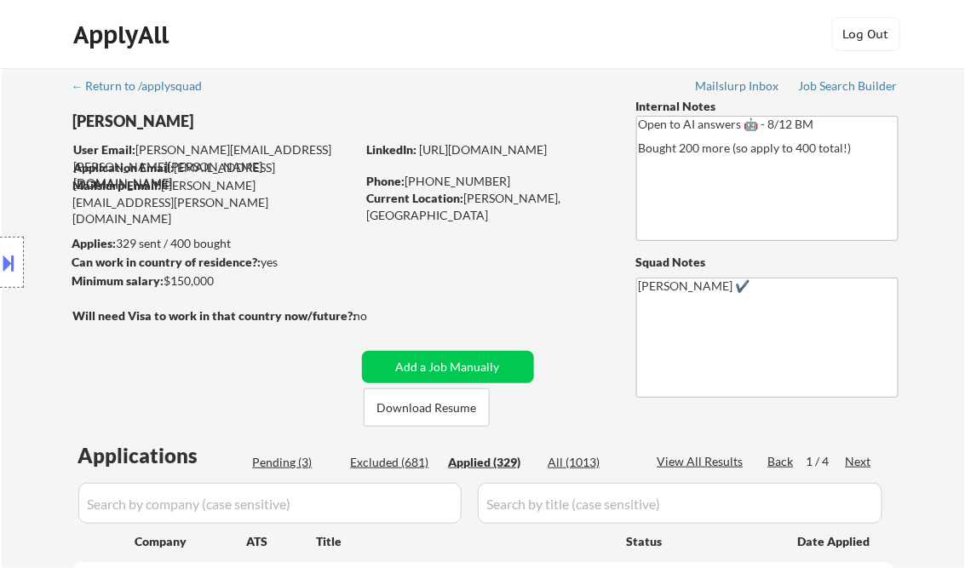
select select ""applied""
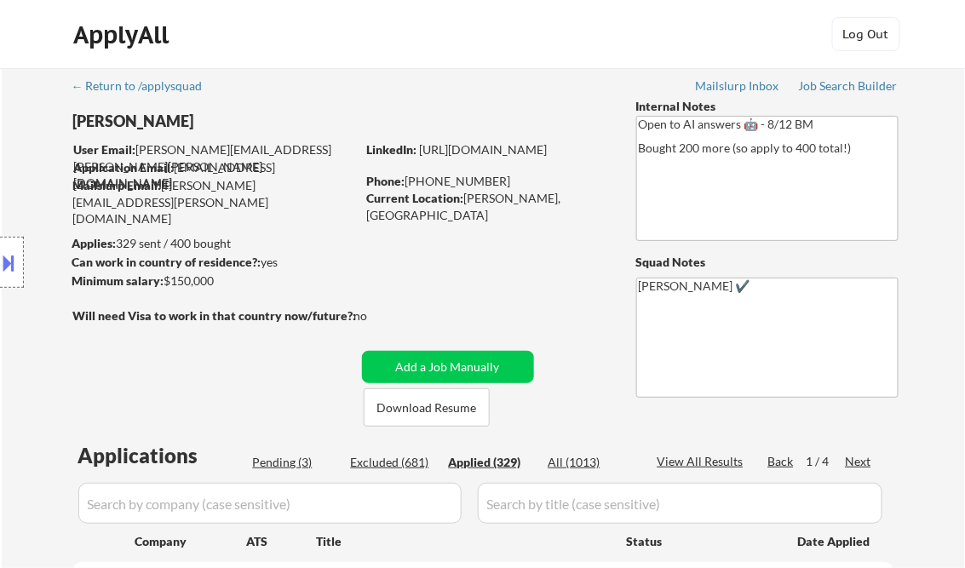
select select ""applied""
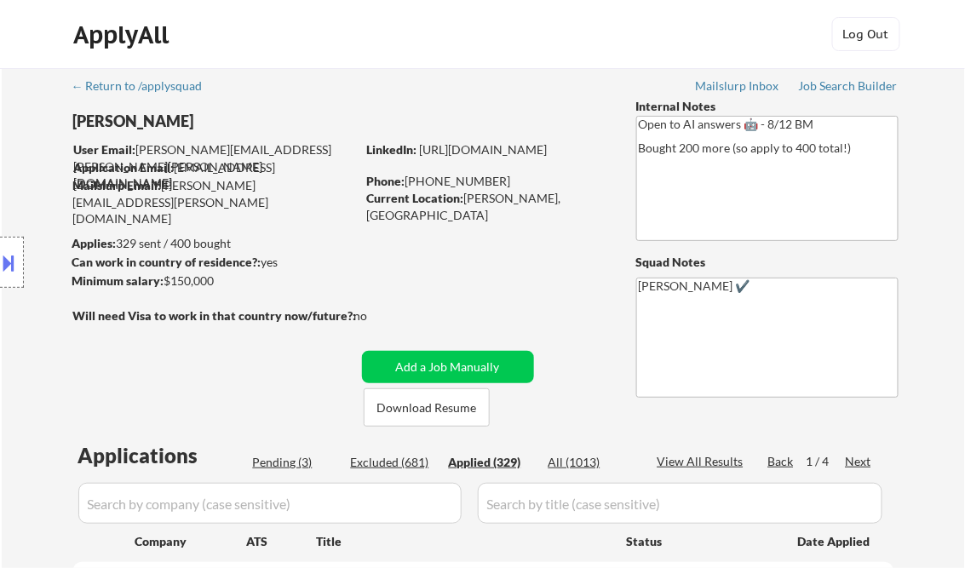
select select ""applied""
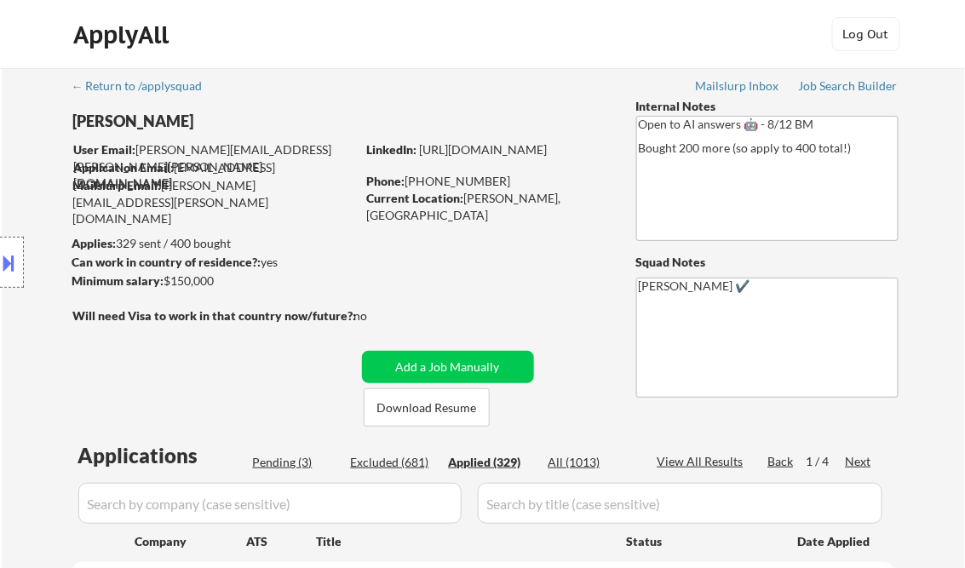
select select ""applied""
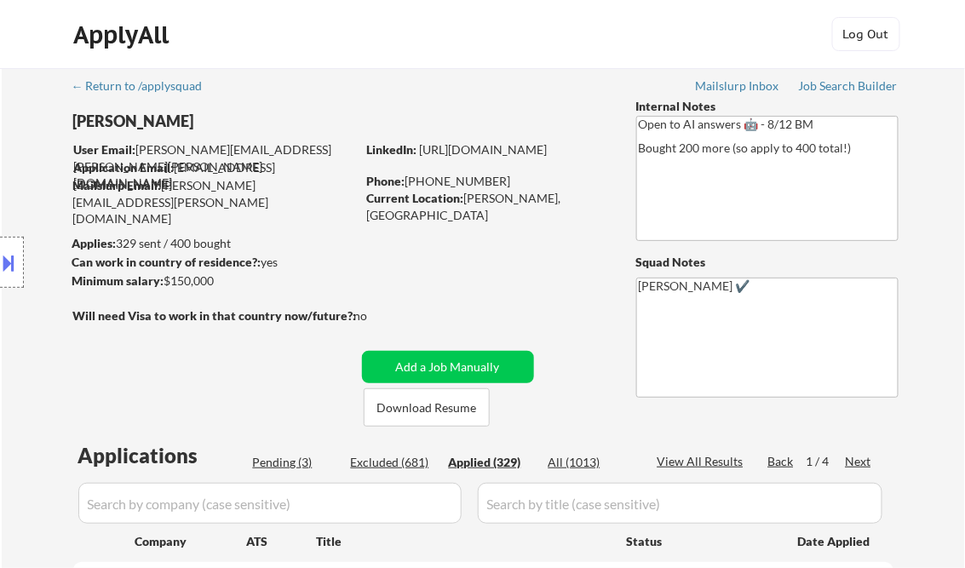
select select ""applied""
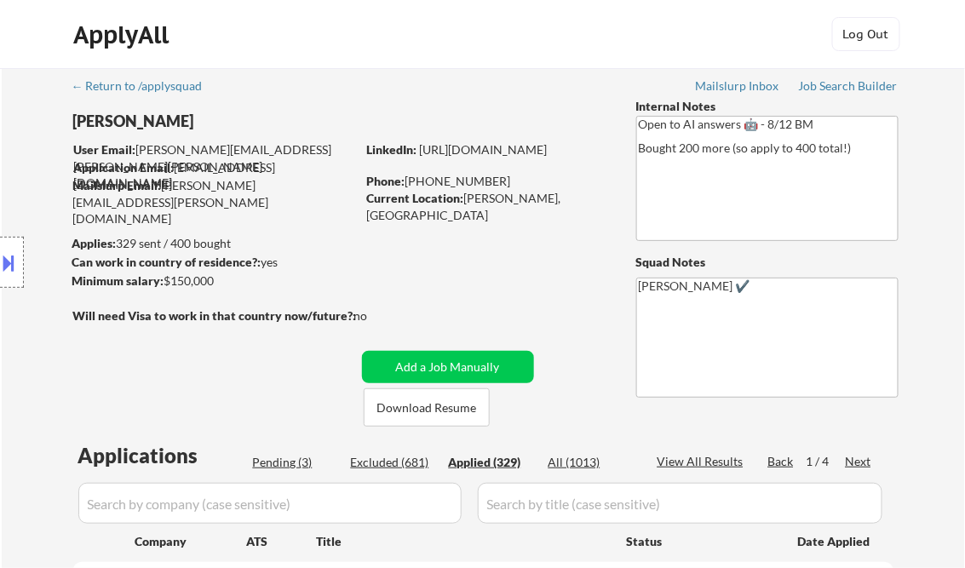
select select ""applied""
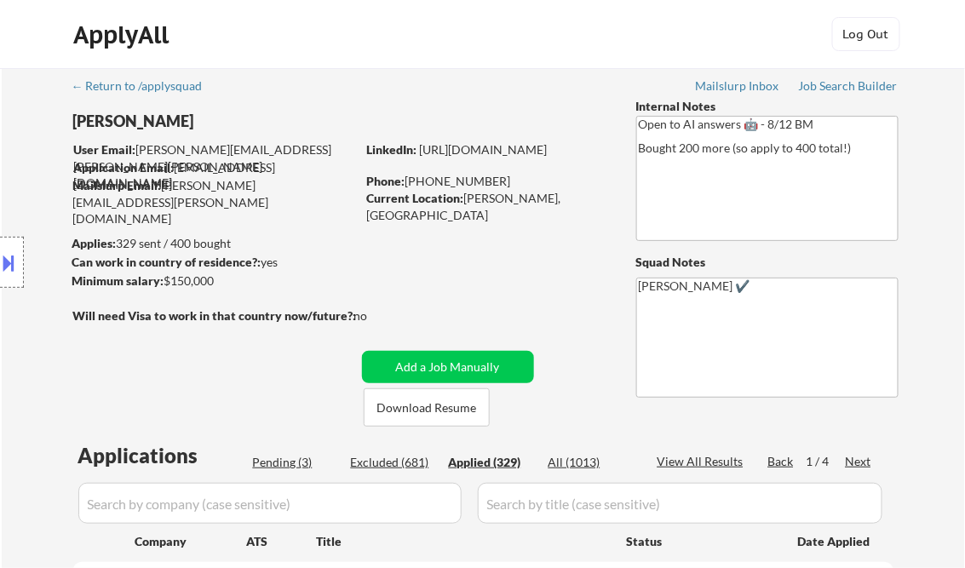
select select ""applied""
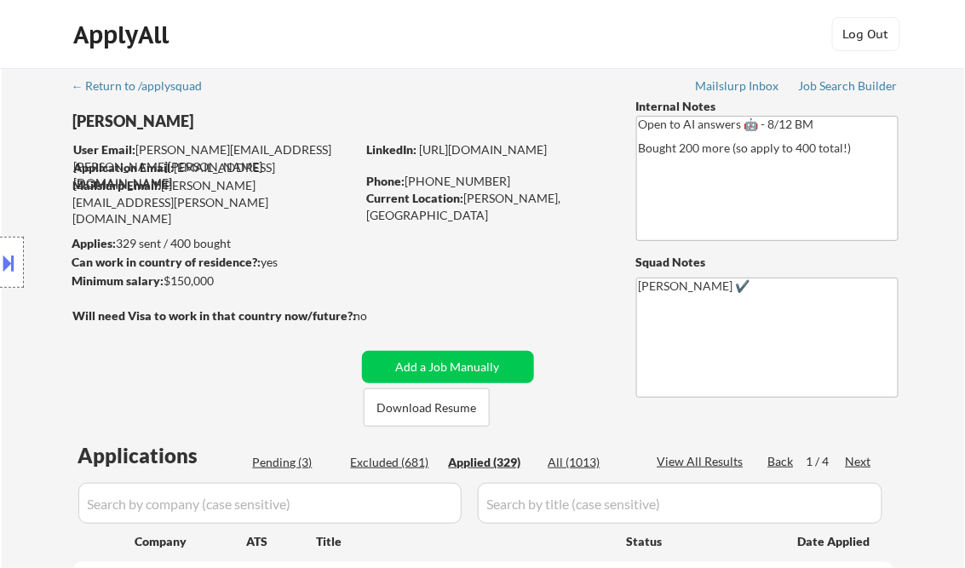
select select ""applied""
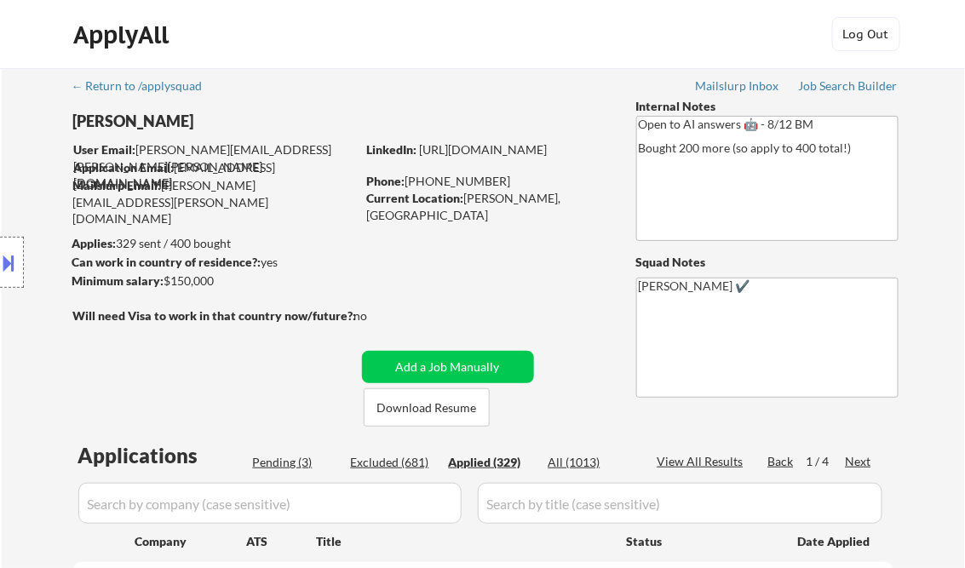
select select ""applied""
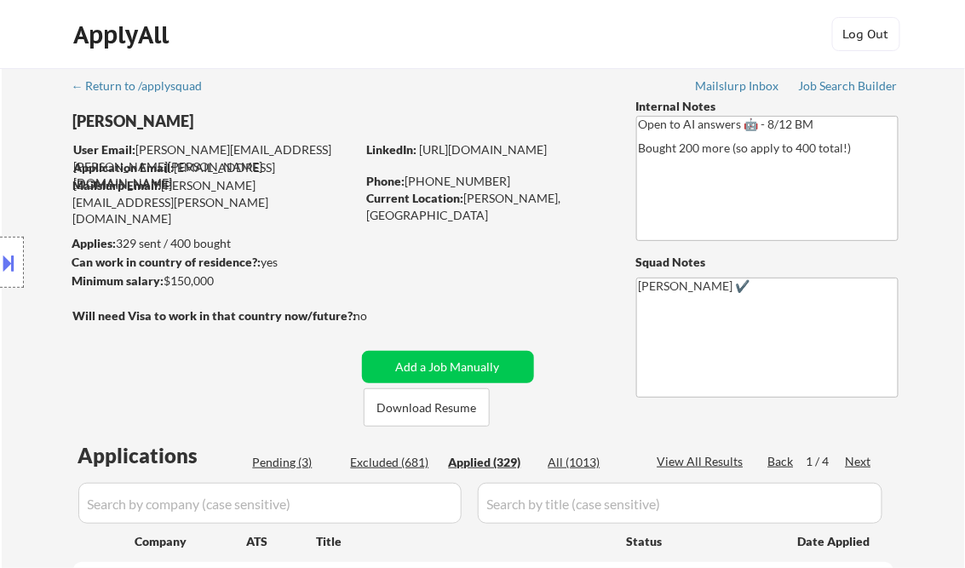
select select ""applied""
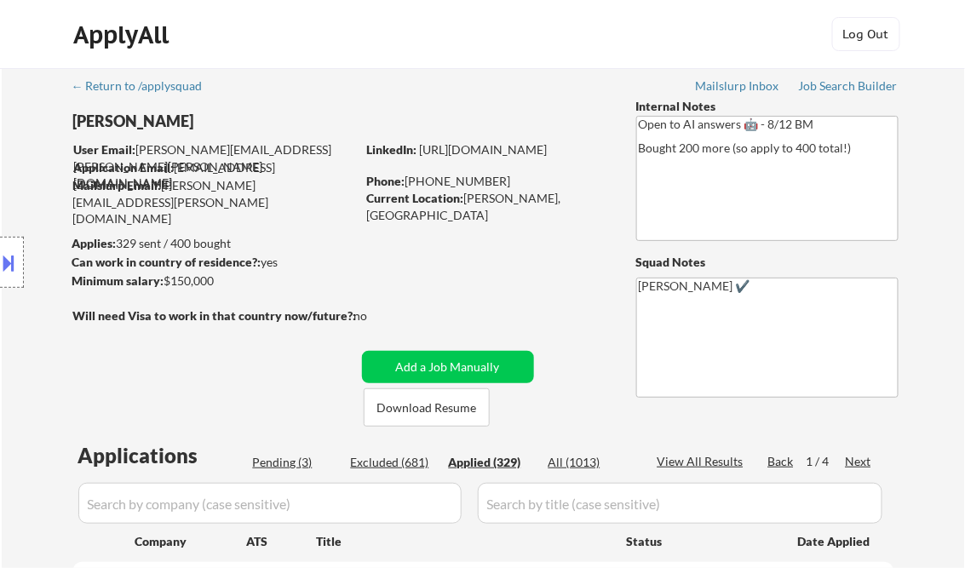
select select ""applied""
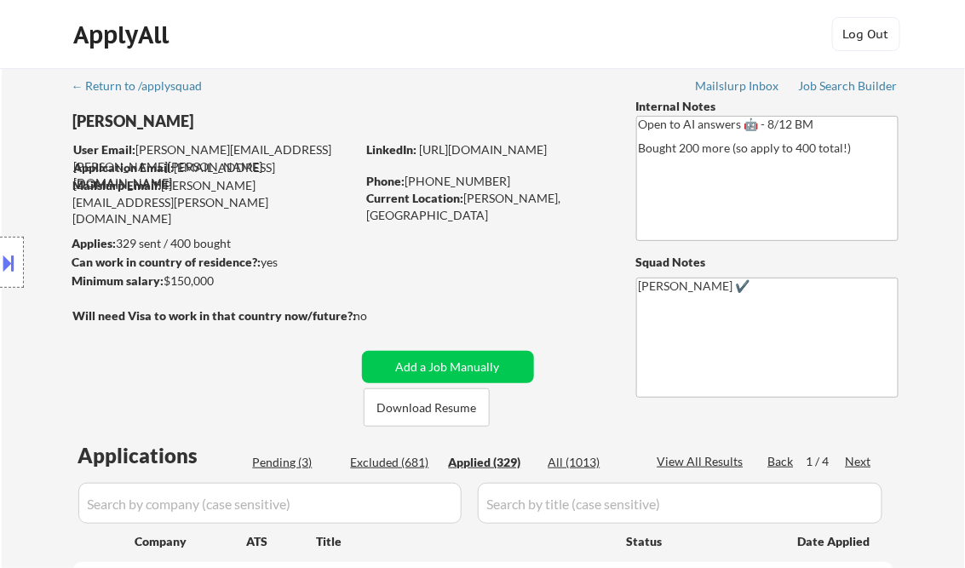
select select ""applied""
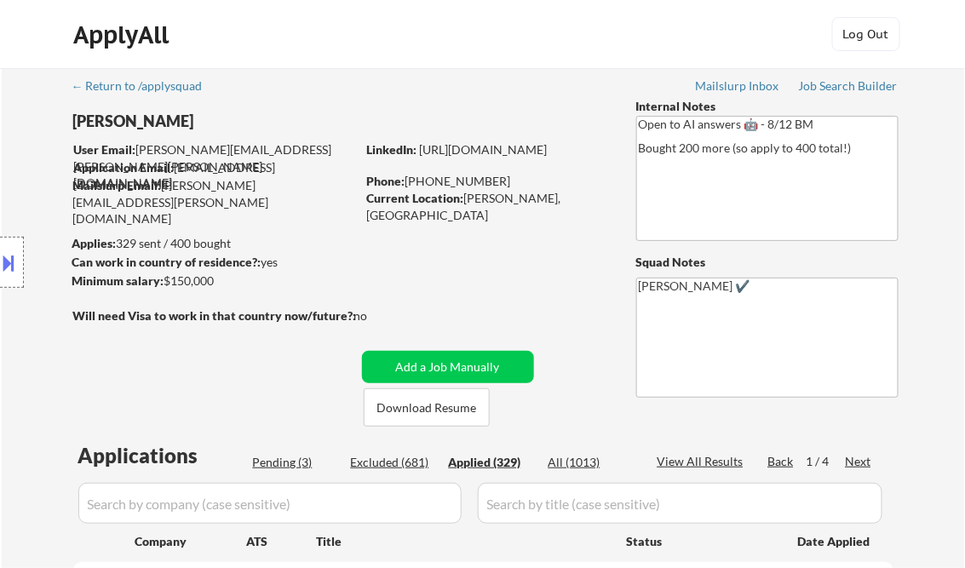
select select ""applied""
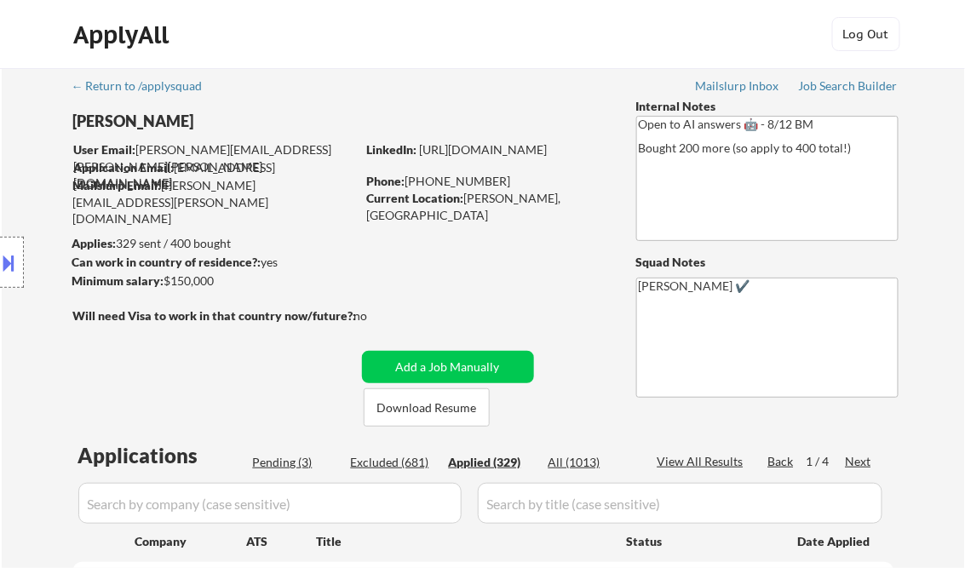
select select ""applied""
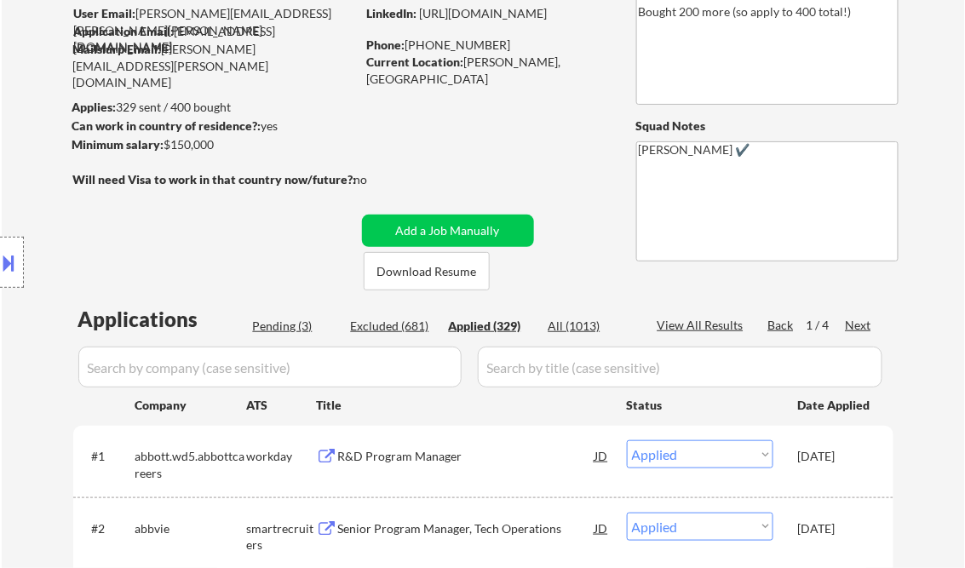
click at [705, 330] on div "View All Results" at bounding box center [703, 325] width 91 height 17
select select ""applied""
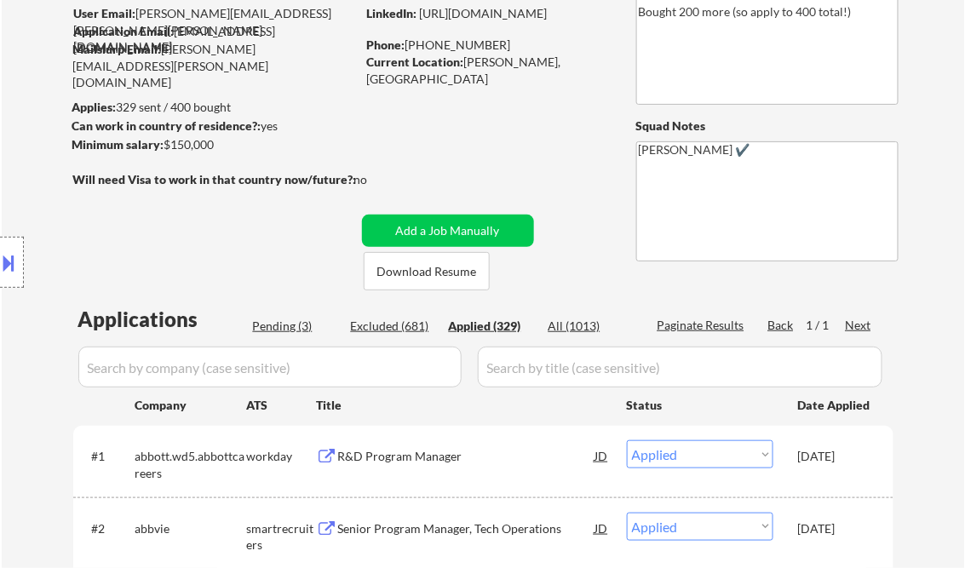
select select ""applied""
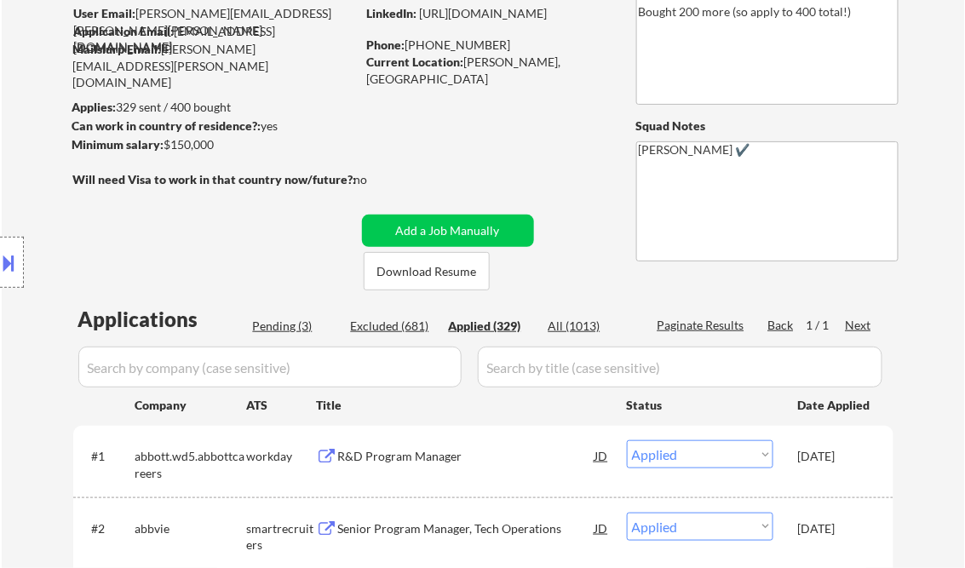
select select ""applied""
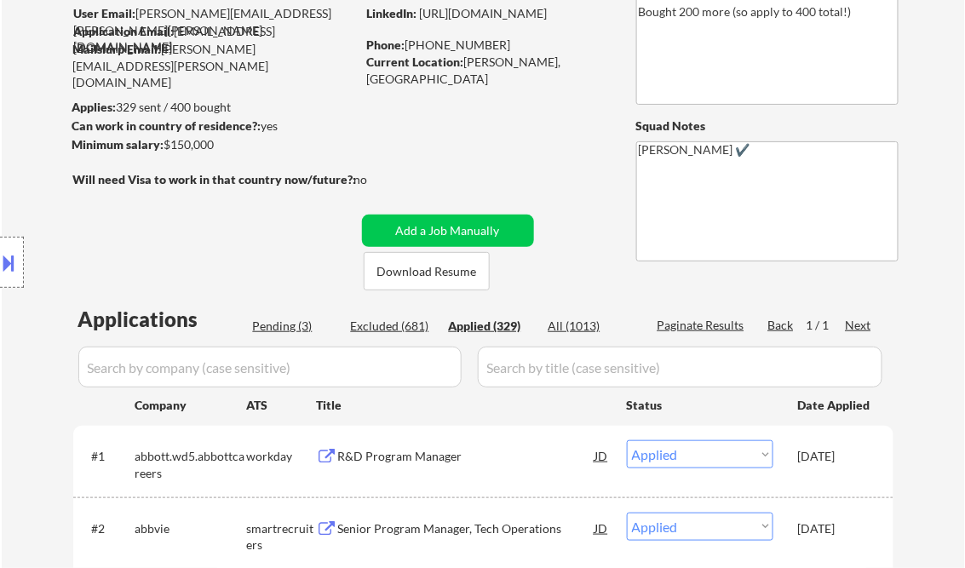
select select ""applied""
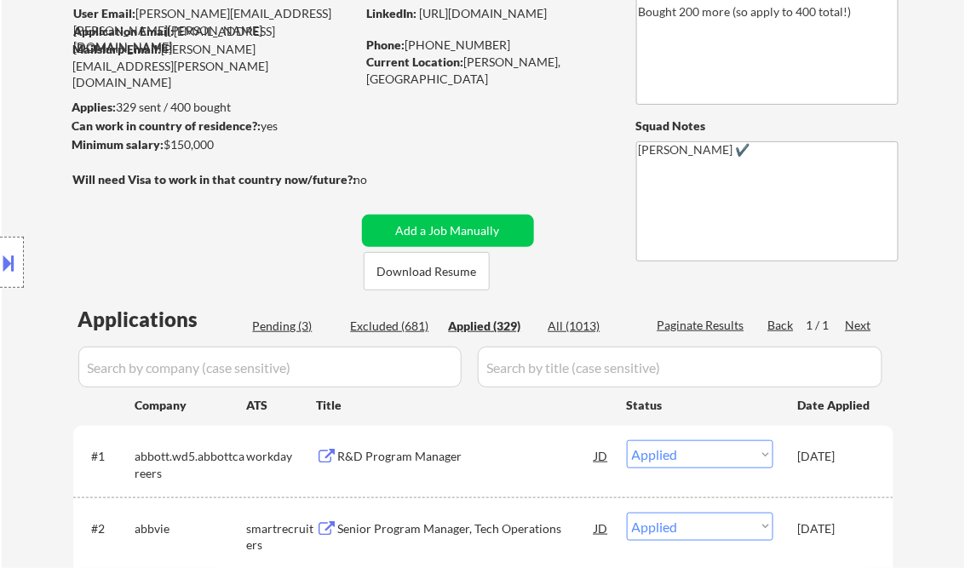
select select ""applied""
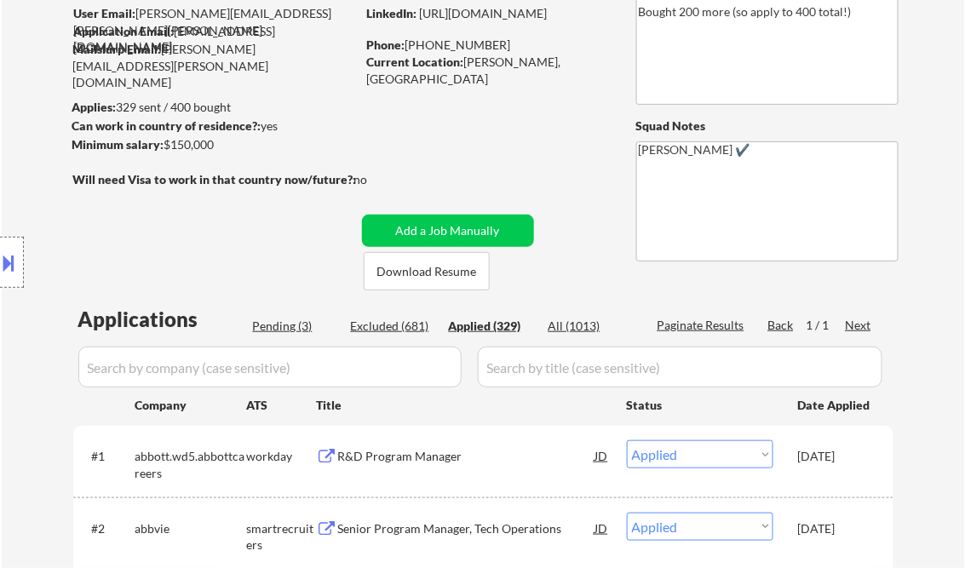
select select ""applied""
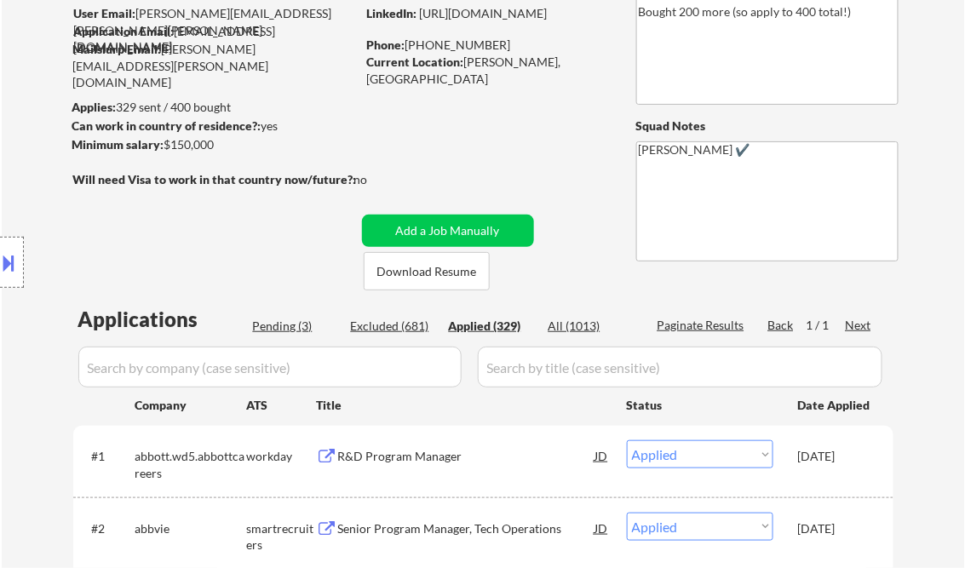
select select ""applied""
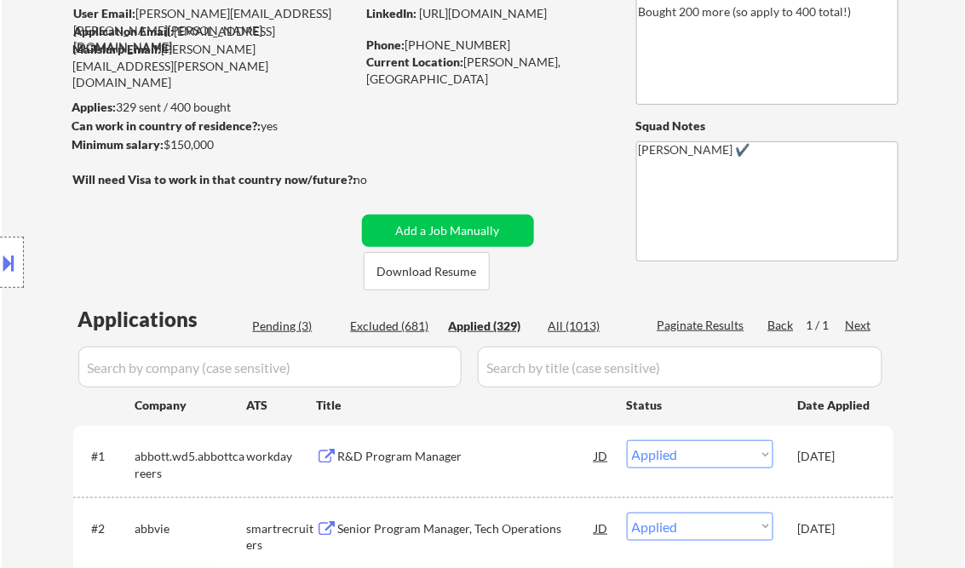
select select ""applied""
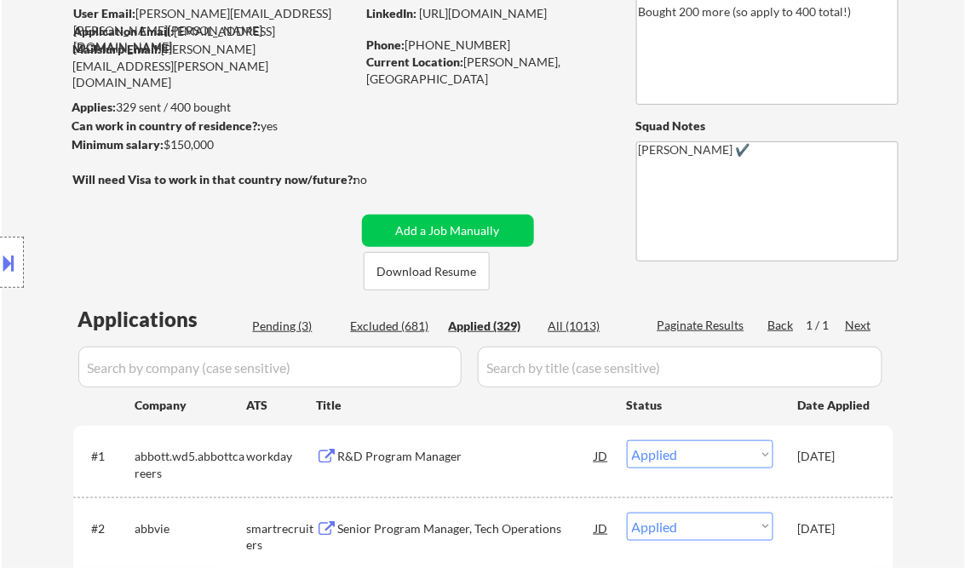
select select ""applied""
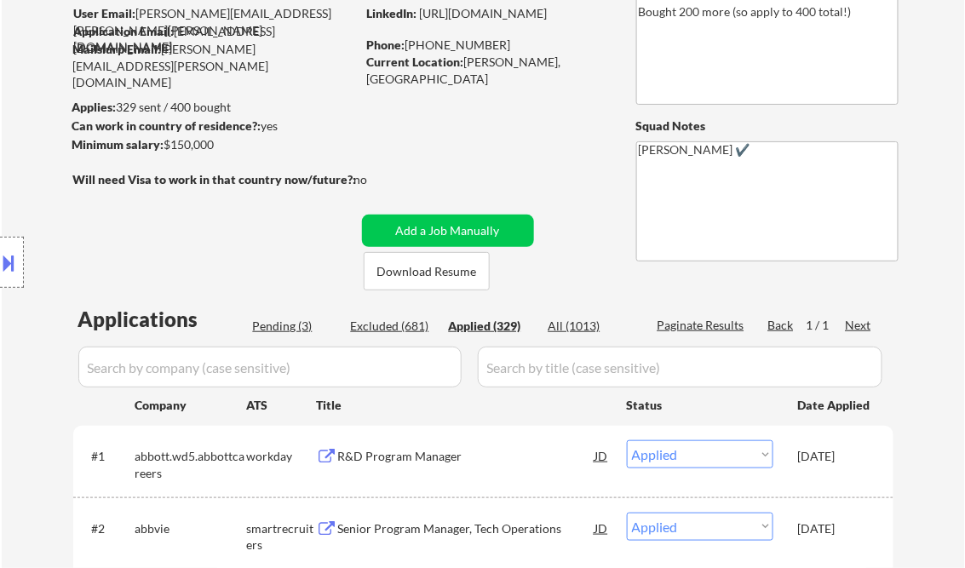
select select ""applied""
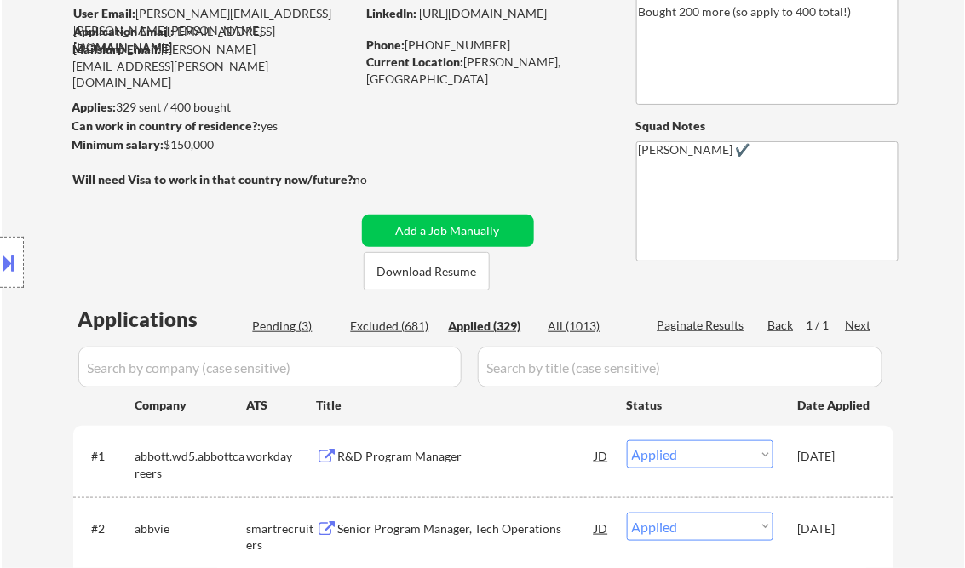
select select ""applied""
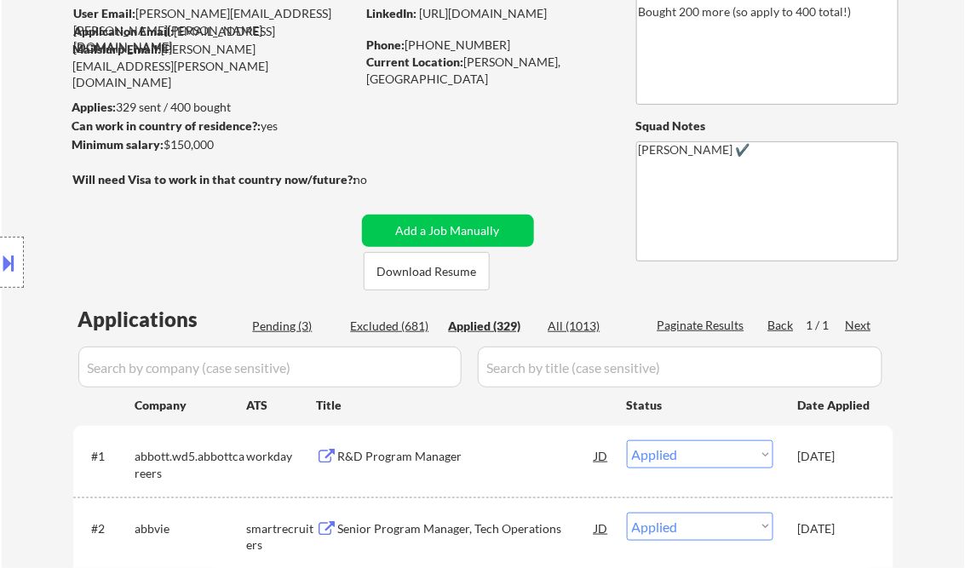
select select ""applied""
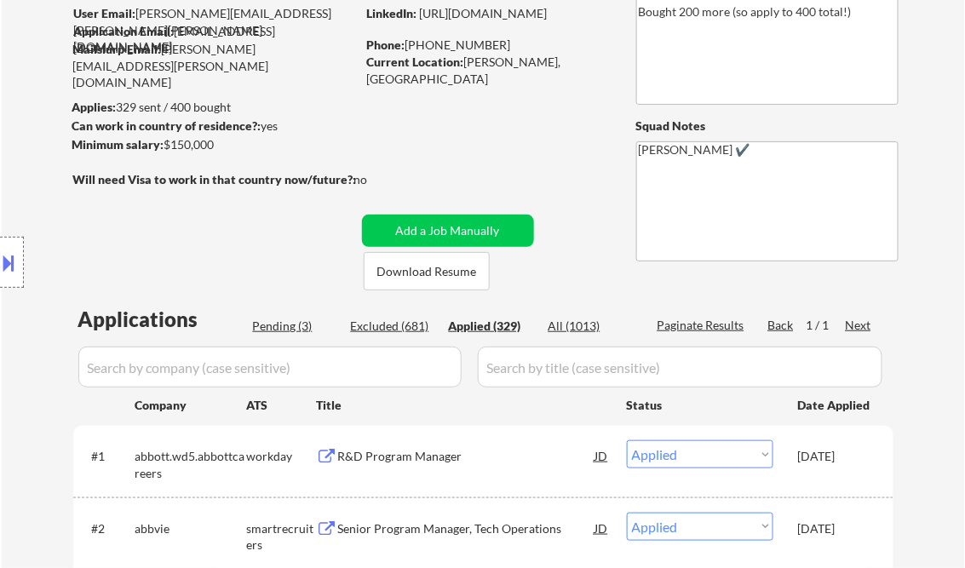
select select ""applied""
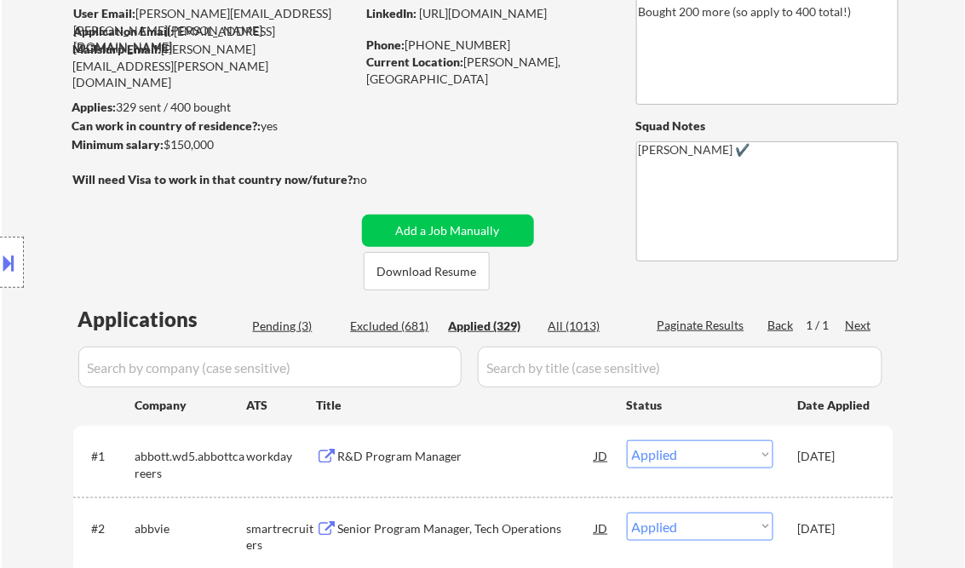
select select ""applied""
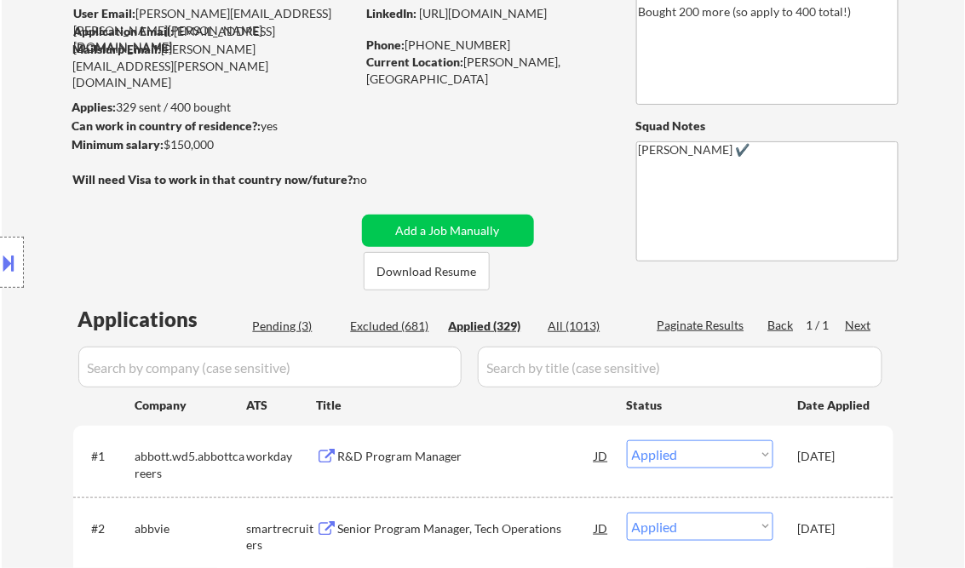
select select ""applied""
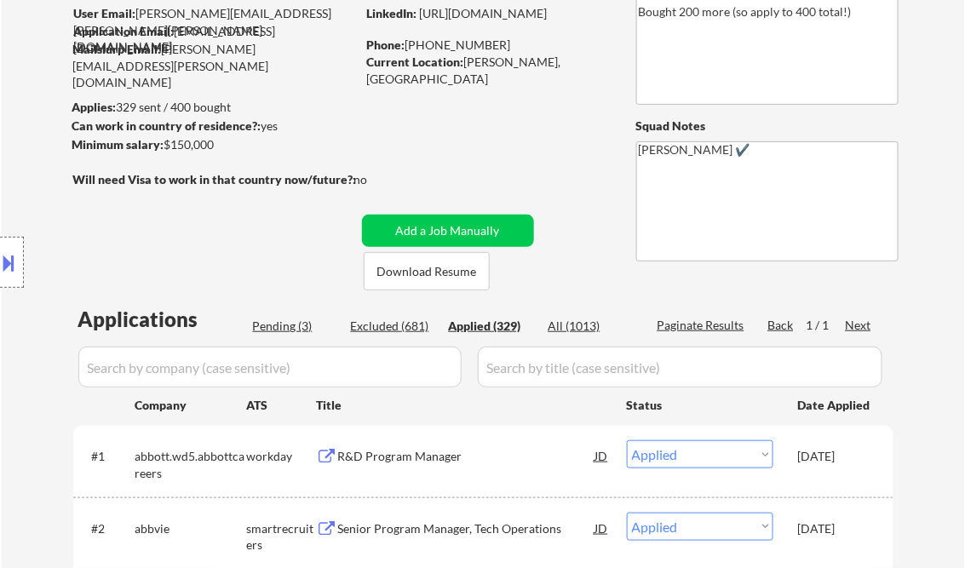
select select ""applied""
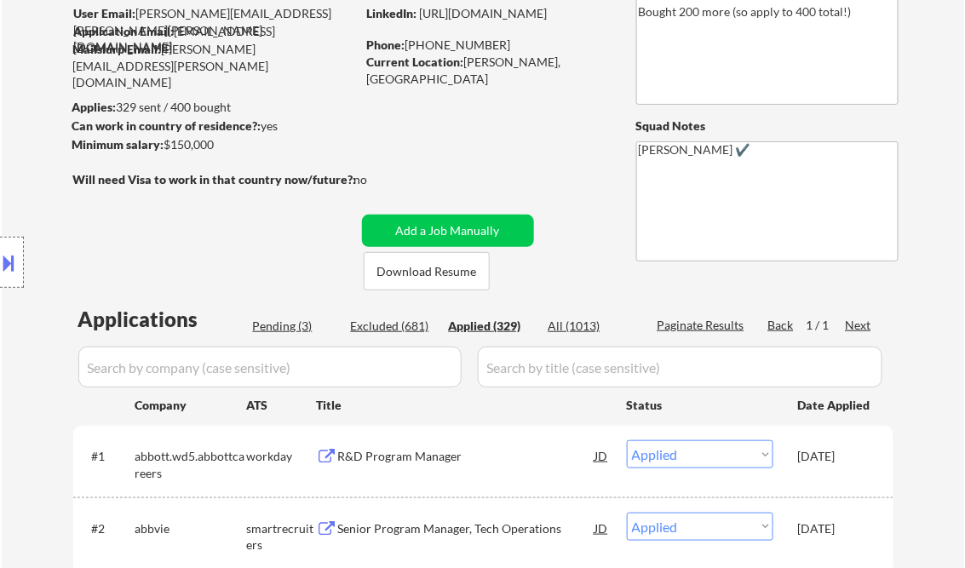
select select ""applied""
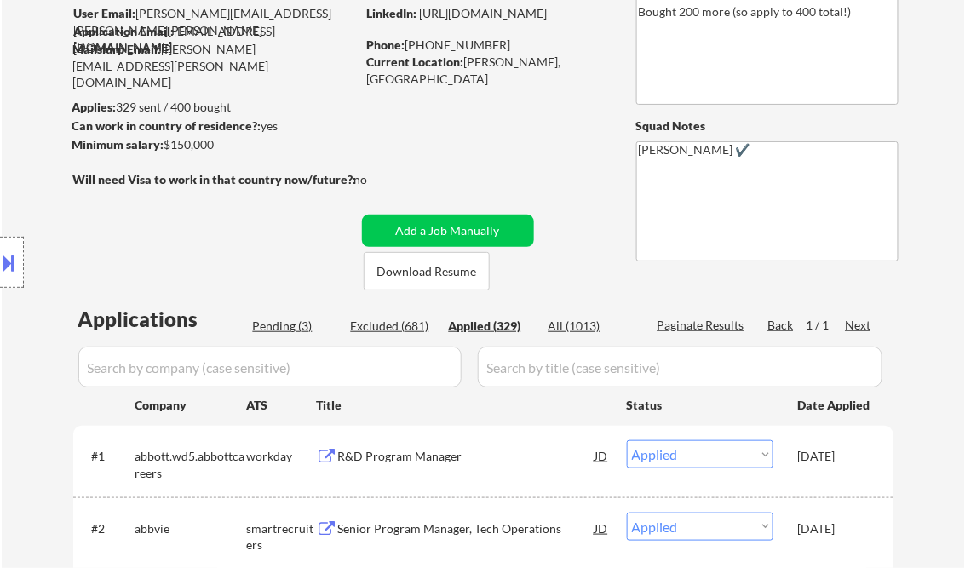
select select ""applied""
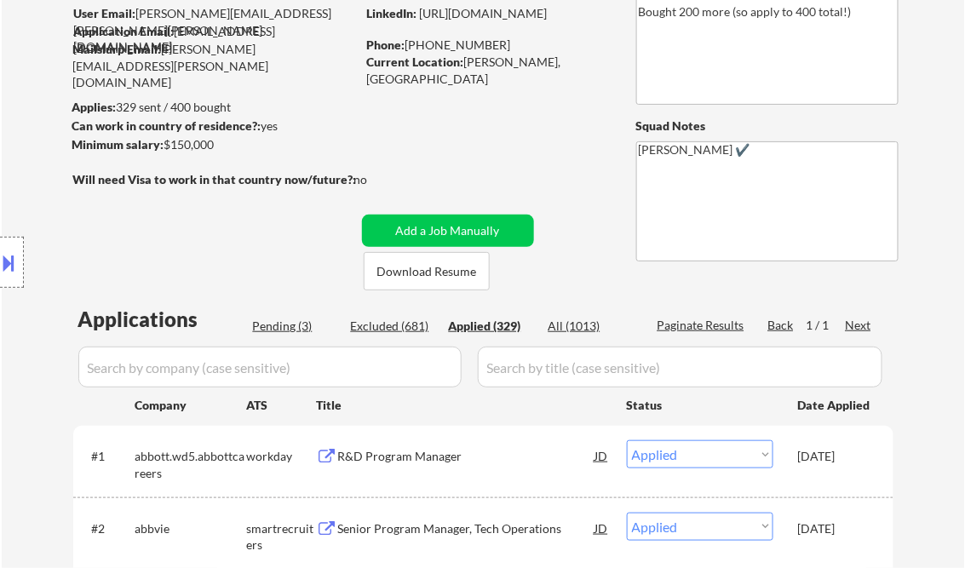
select select ""applied""
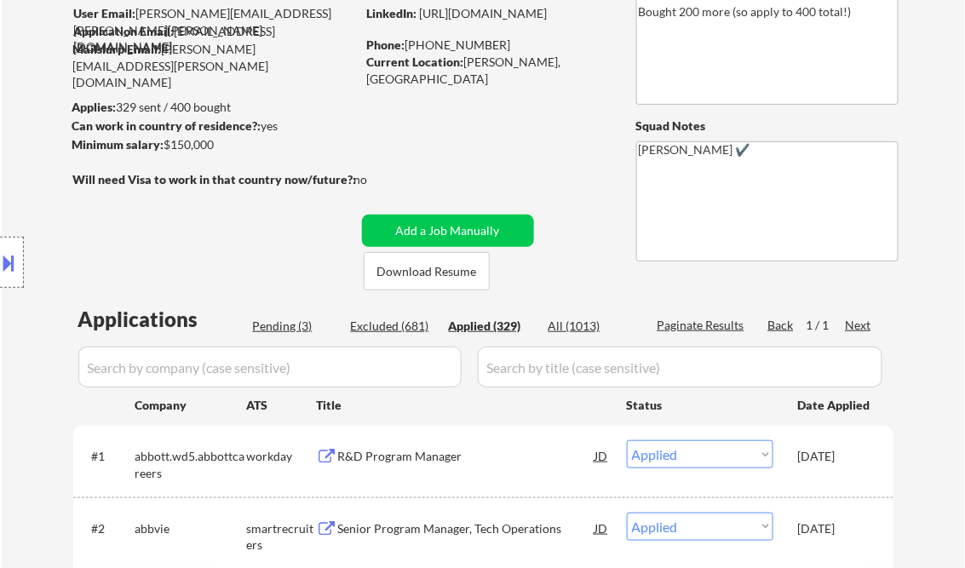
select select ""applied""
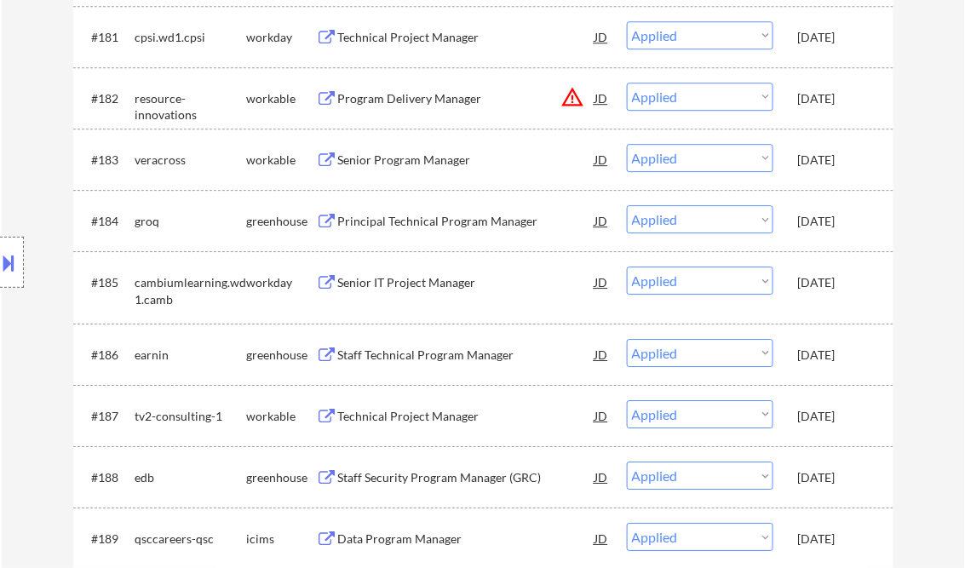
scroll to position [19614, 0]
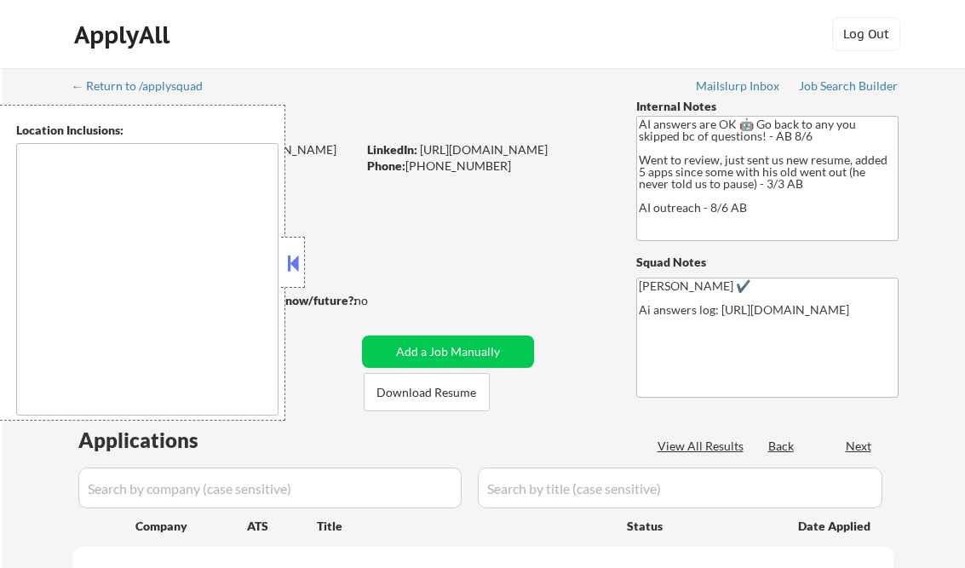
type textarea "Dallas, TX University Park, TX Highland Park, TX Irving, TX Mesquite, TX Garlan…"
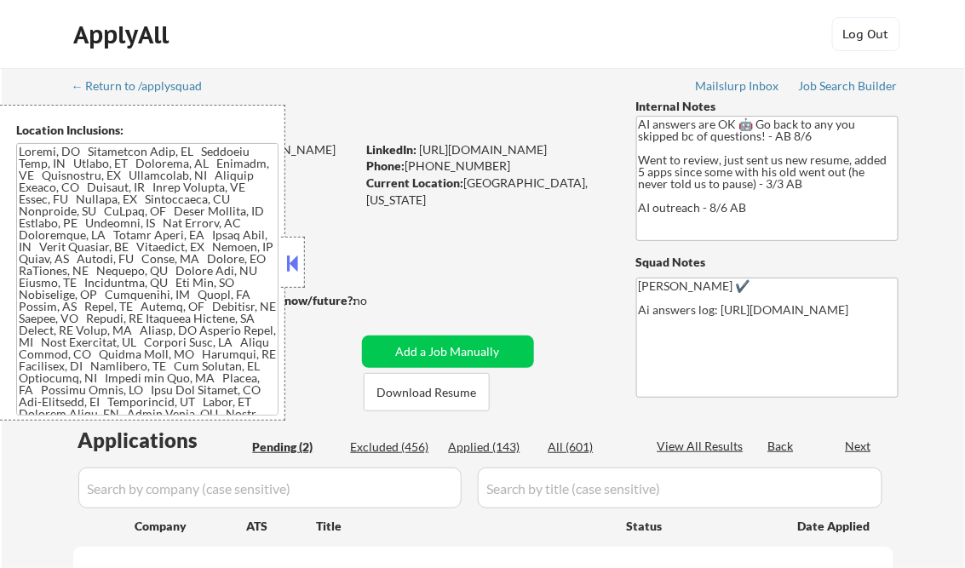
select select ""pending""
click at [288, 262] on button at bounding box center [293, 263] width 19 height 26
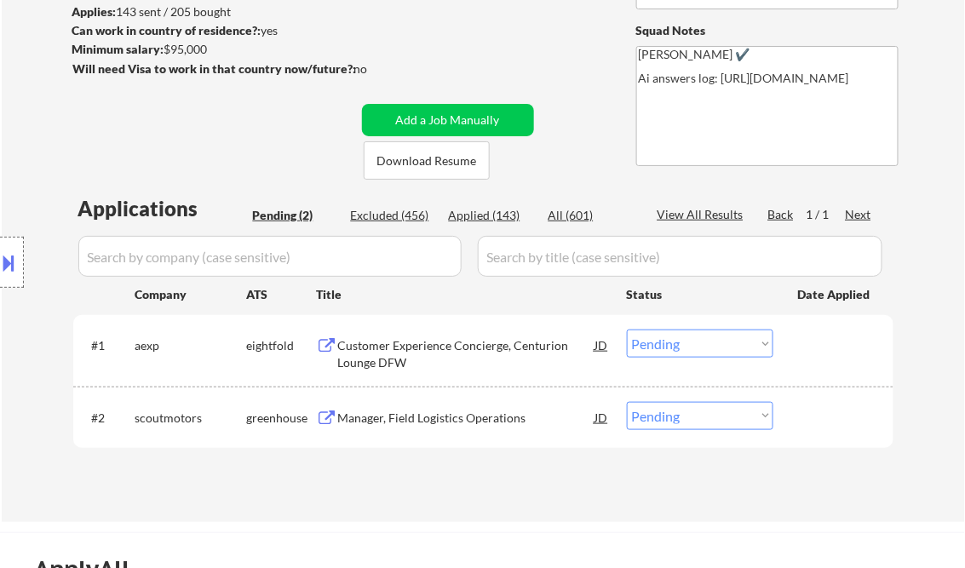
scroll to position [273, 0]
